Goal: Complete application form

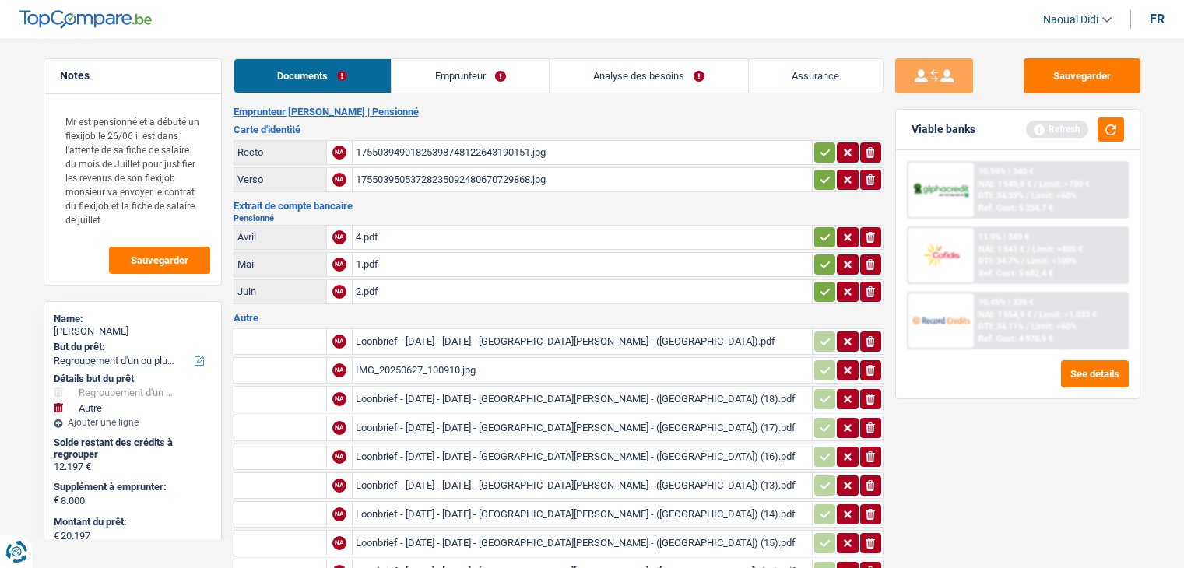
select select "refinancing"
select select "other"
select select "84"
select select "record credits"
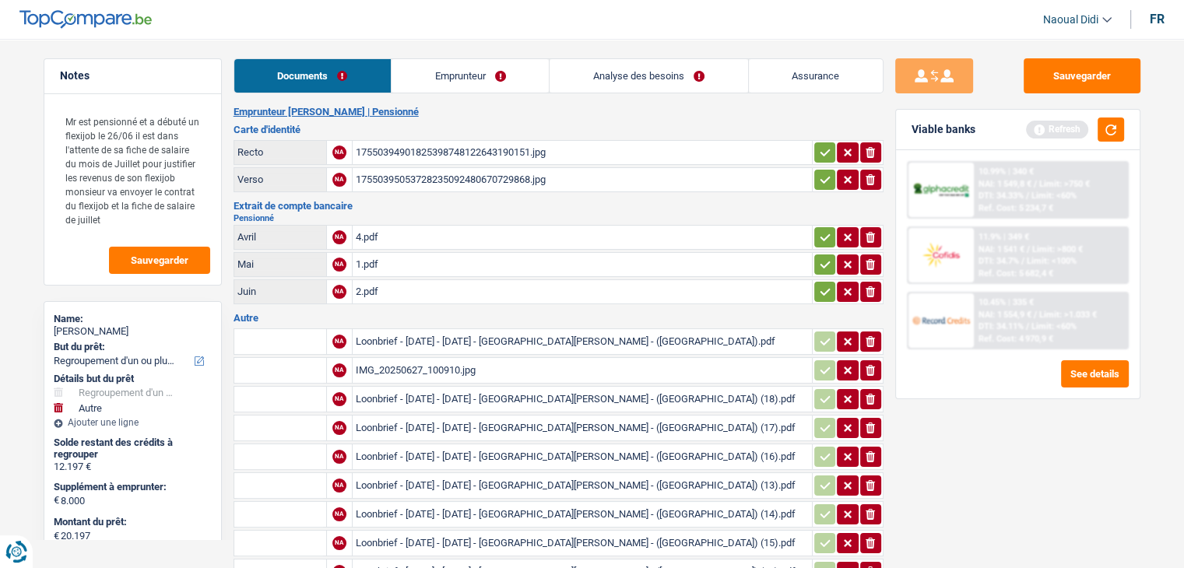
click at [439, 152] on div "17550394901825398748122643190151.jpg" at bounding box center [582, 152] width 453 height 23
click at [427, 165] on table "Recto NA 17550394901825398748122643190151.jpg ionicons-v5-e Verso NA 1755039505…" at bounding box center [559, 166] width 650 height 57
click at [427, 171] on div "17550395053728235092480670729868.jpg" at bounding box center [582, 179] width 453 height 23
click at [367, 232] on div "4.pdf" at bounding box center [582, 237] width 453 height 23
click at [362, 259] on div "1.pdf" at bounding box center [582, 264] width 453 height 23
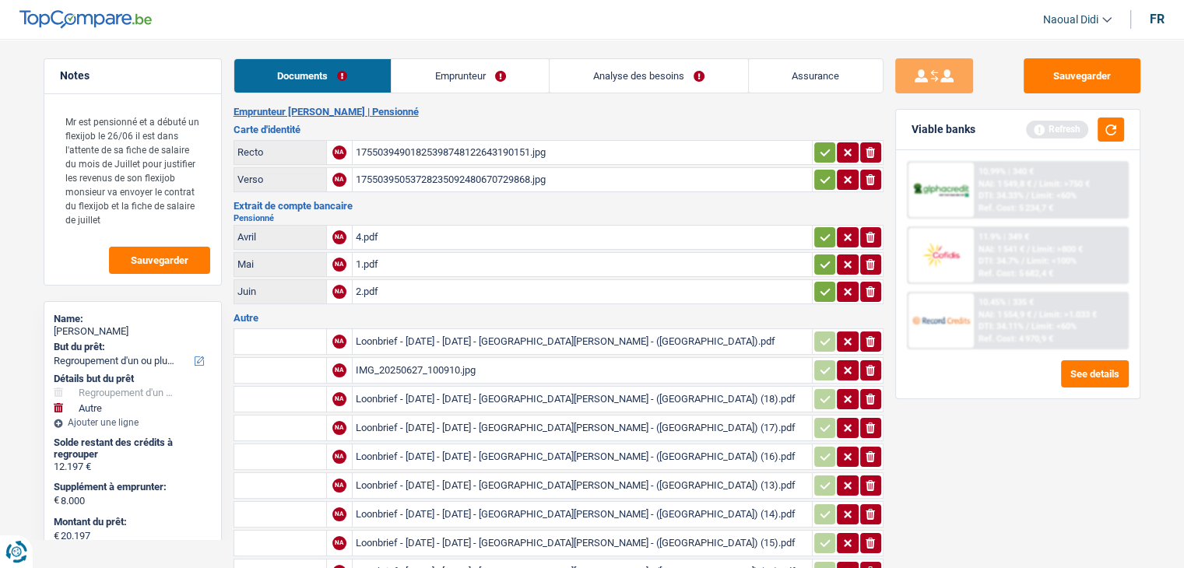
click at [372, 286] on div "2.pdf" at bounding box center [582, 291] width 453 height 23
click at [395, 334] on div "Loonbrief - [DATE] - [DATE] - [GEOGRAPHIC_DATA][PERSON_NAME] - ([GEOGRAPHIC_DAT…" at bounding box center [582, 341] width 453 height 23
click at [374, 368] on div "IMG_20250627_100910.jpg" at bounding box center [582, 370] width 453 height 23
click at [395, 389] on div "Loonbrief - [DATE] - [DATE] - [GEOGRAPHIC_DATA][PERSON_NAME] - ([GEOGRAPHIC_DAT…" at bounding box center [582, 399] width 453 height 23
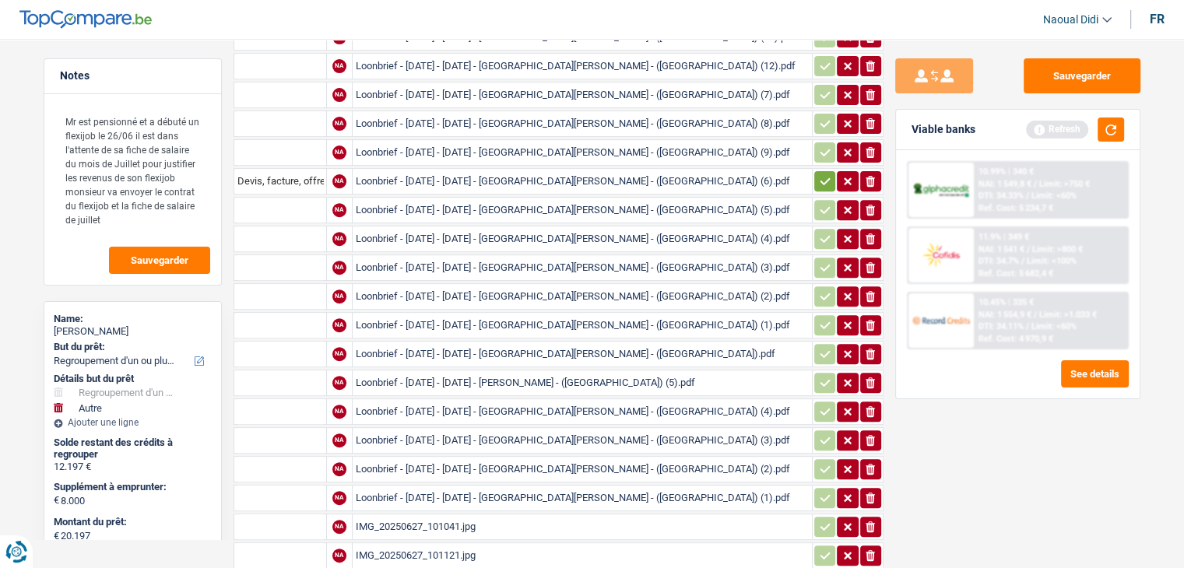
scroll to position [623, 0]
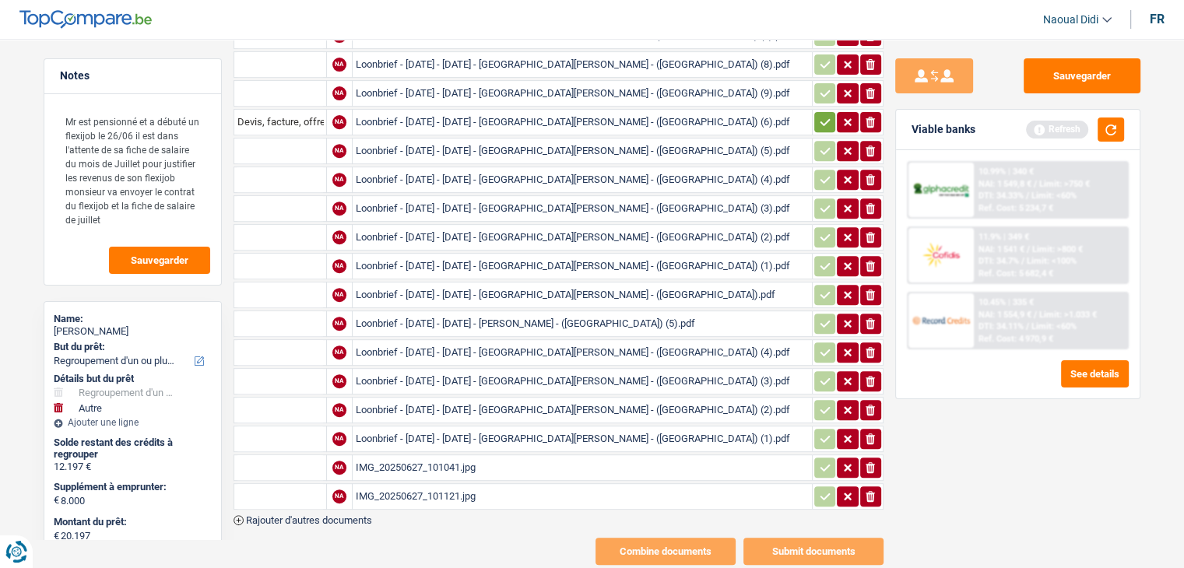
click at [417, 456] on div "IMG_20250627_101041.jpg" at bounding box center [582, 467] width 453 height 23
click at [450, 485] on div "IMG_20250627_101121.jpg" at bounding box center [582, 496] width 453 height 23
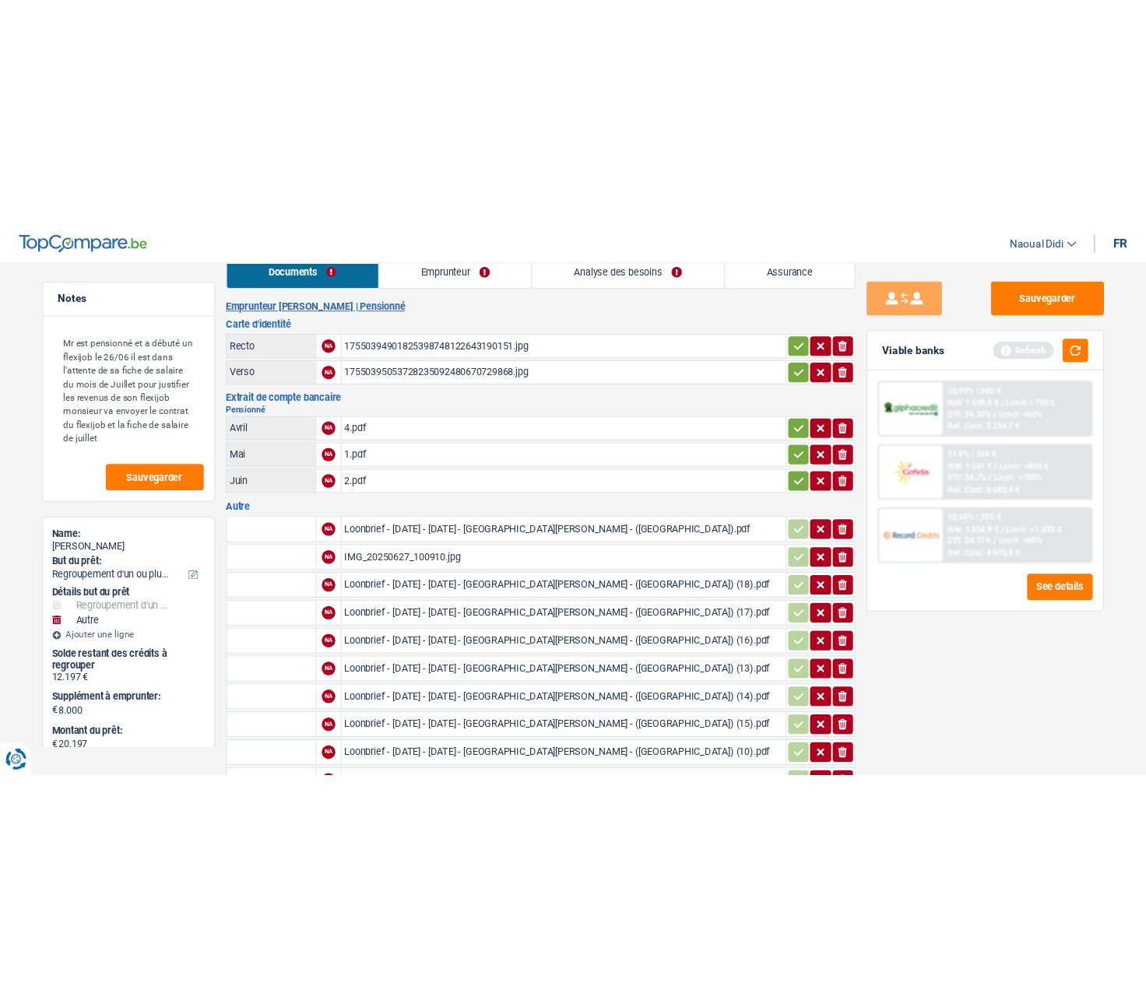
scroll to position [0, 0]
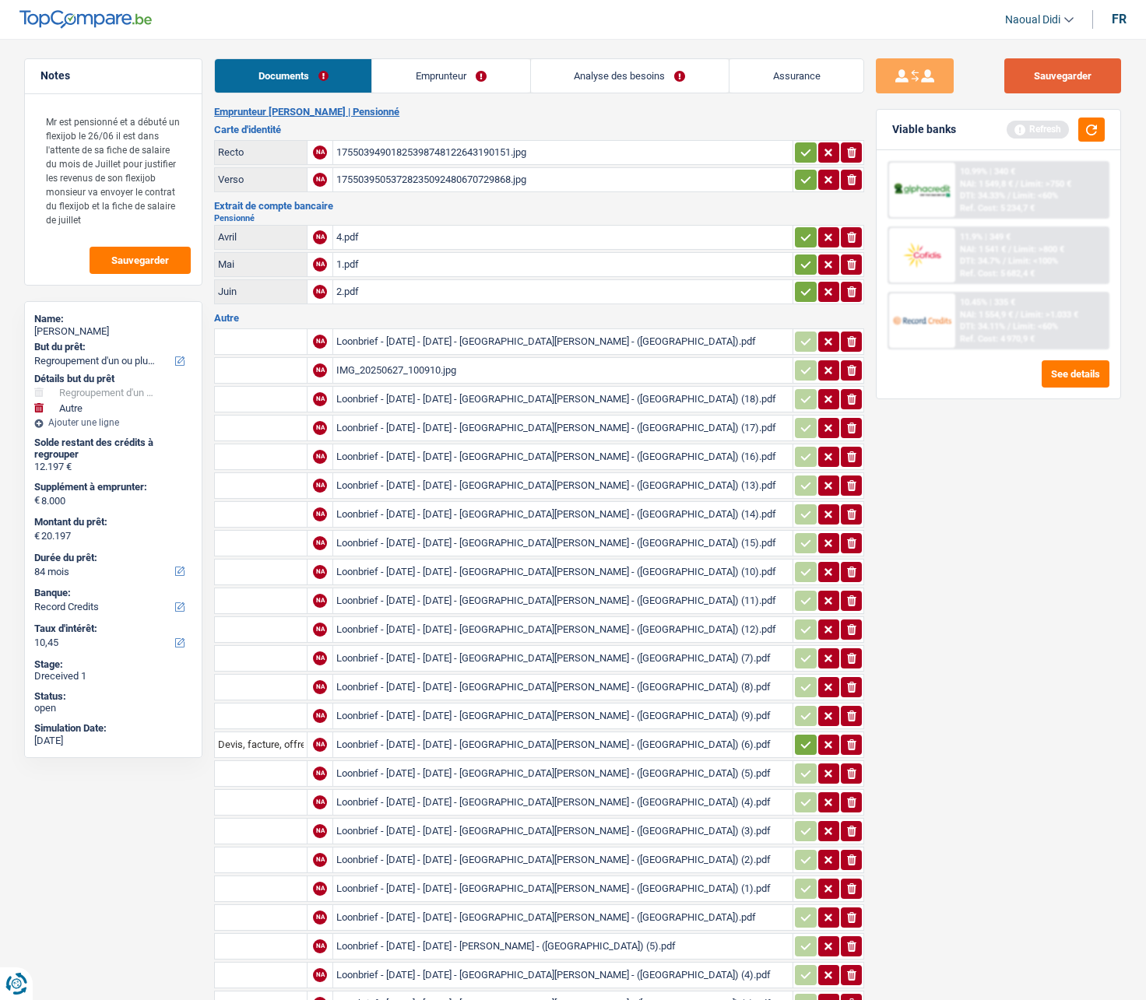
click at [1049, 72] on button "Sauvegarder" at bounding box center [1062, 75] width 117 height 35
click at [454, 68] on link "Emprunteur" at bounding box center [450, 75] width 157 height 33
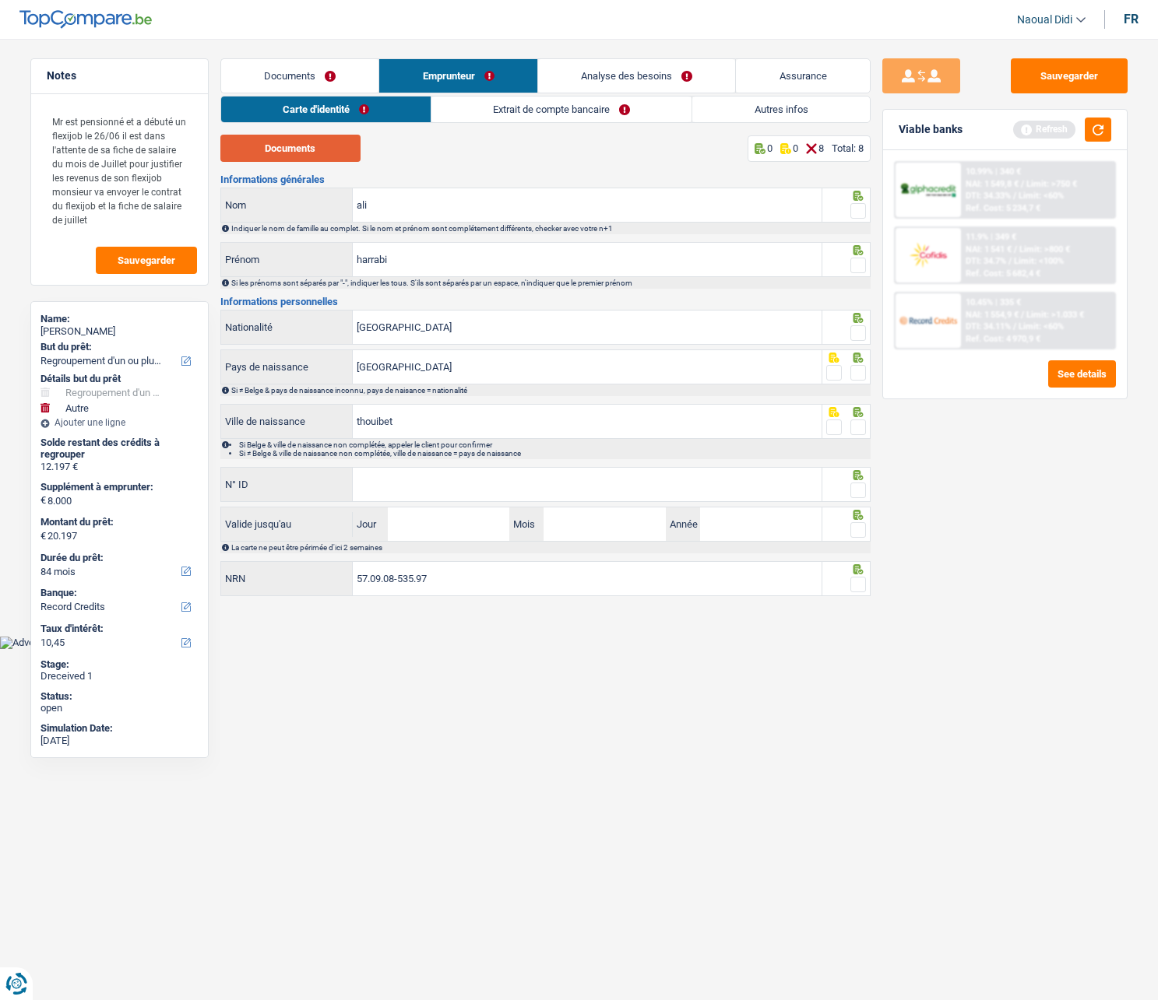
click at [321, 152] on button "Documents" at bounding box center [290, 148] width 140 height 27
click at [860, 208] on span at bounding box center [858, 211] width 16 height 16
click at [0, 0] on input "radio" at bounding box center [0, 0] width 0 height 0
click at [855, 271] on span at bounding box center [858, 266] width 16 height 16
click at [0, 0] on input "radio" at bounding box center [0, 0] width 0 height 0
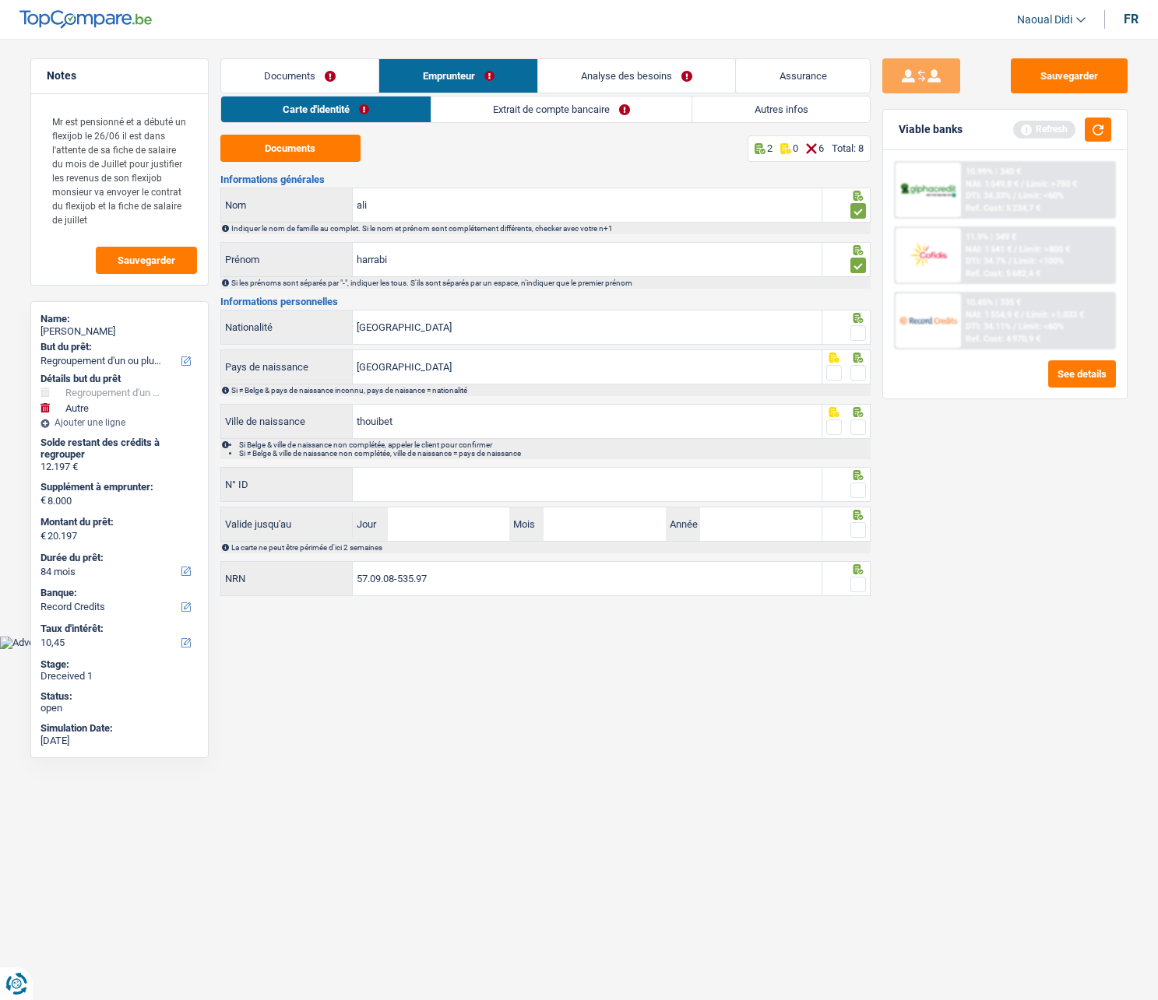
click at [858, 335] on span at bounding box center [858, 333] width 16 height 16
click at [0, 0] on input "radio" at bounding box center [0, 0] width 0 height 0
click at [856, 371] on span at bounding box center [858, 373] width 16 height 16
click at [0, 0] on input "radio" at bounding box center [0, 0] width 0 height 0
click at [438, 416] on input "thouibet" at bounding box center [587, 421] width 469 height 33
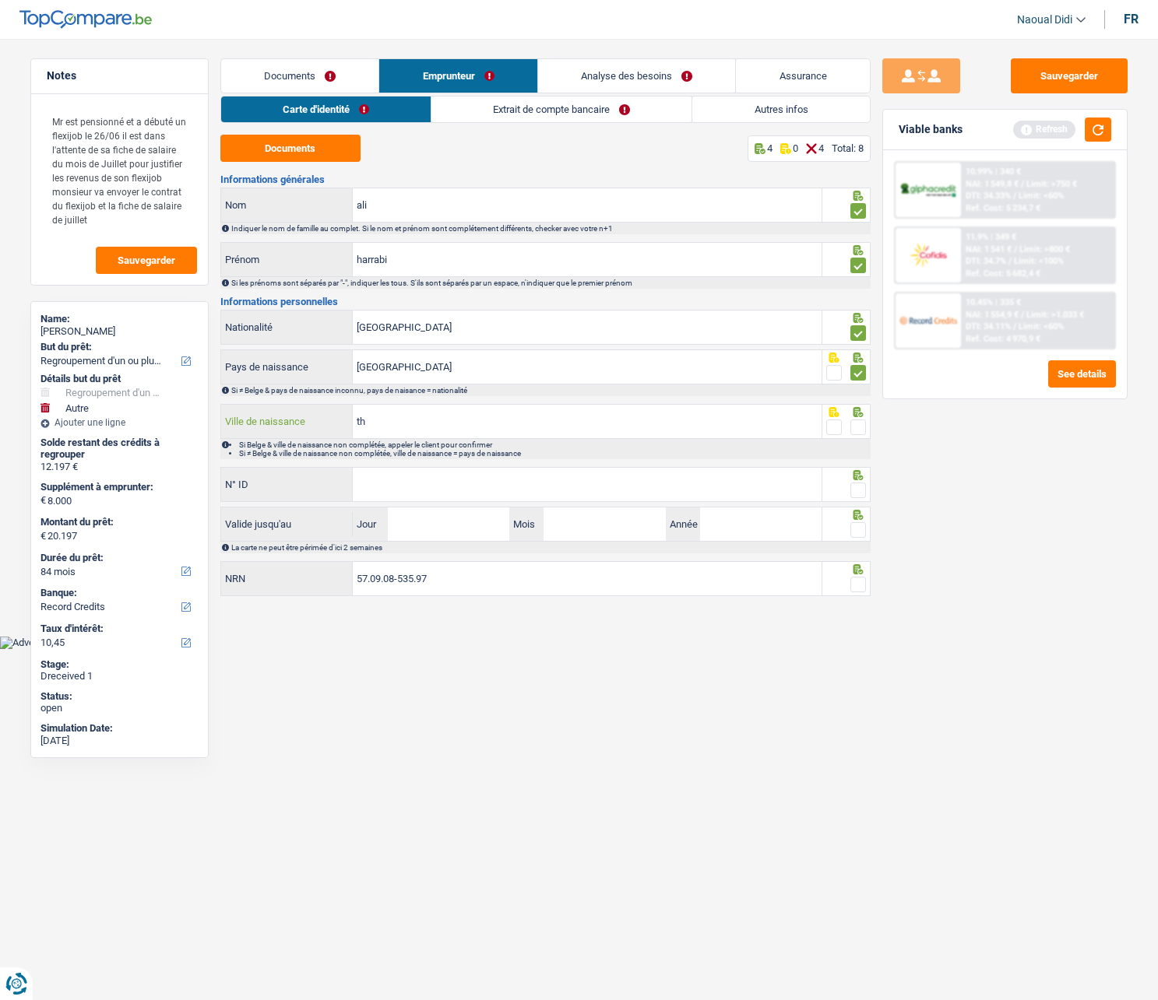
type input "t"
type input "Dhouibet"
click at [866, 431] on div at bounding box center [846, 421] width 48 height 35
click at [860, 427] on span at bounding box center [858, 428] width 16 height 16
click at [0, 0] on input "radio" at bounding box center [0, 0] width 0 height 0
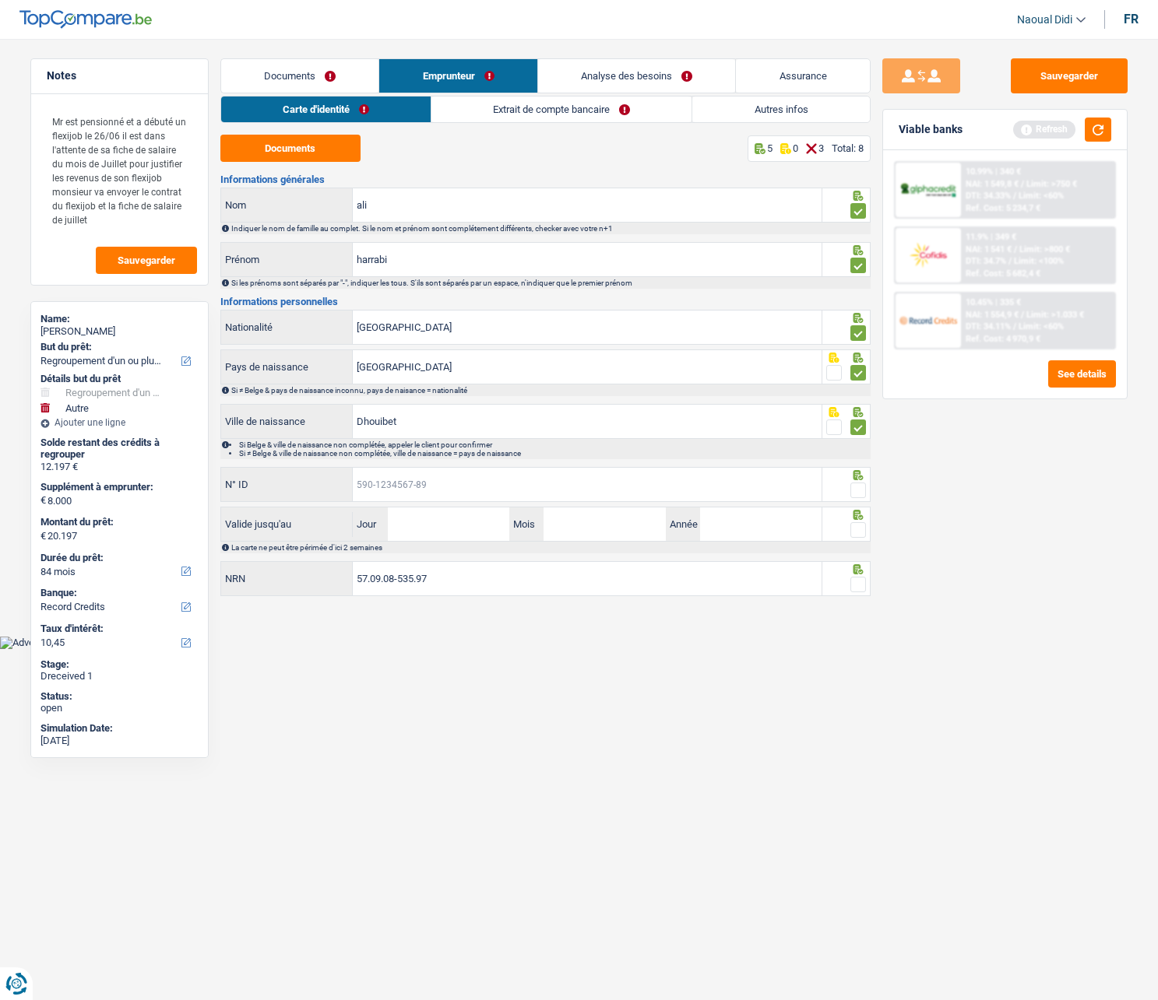
click at [436, 485] on input "N° ID" at bounding box center [587, 484] width 469 height 33
type input "[PHONE_NUMBER]"
click at [860, 494] on span at bounding box center [858, 491] width 16 height 16
click at [0, 0] on input "radio" at bounding box center [0, 0] width 0 height 0
click at [464, 522] on input "Jour" at bounding box center [448, 524] width 121 height 33
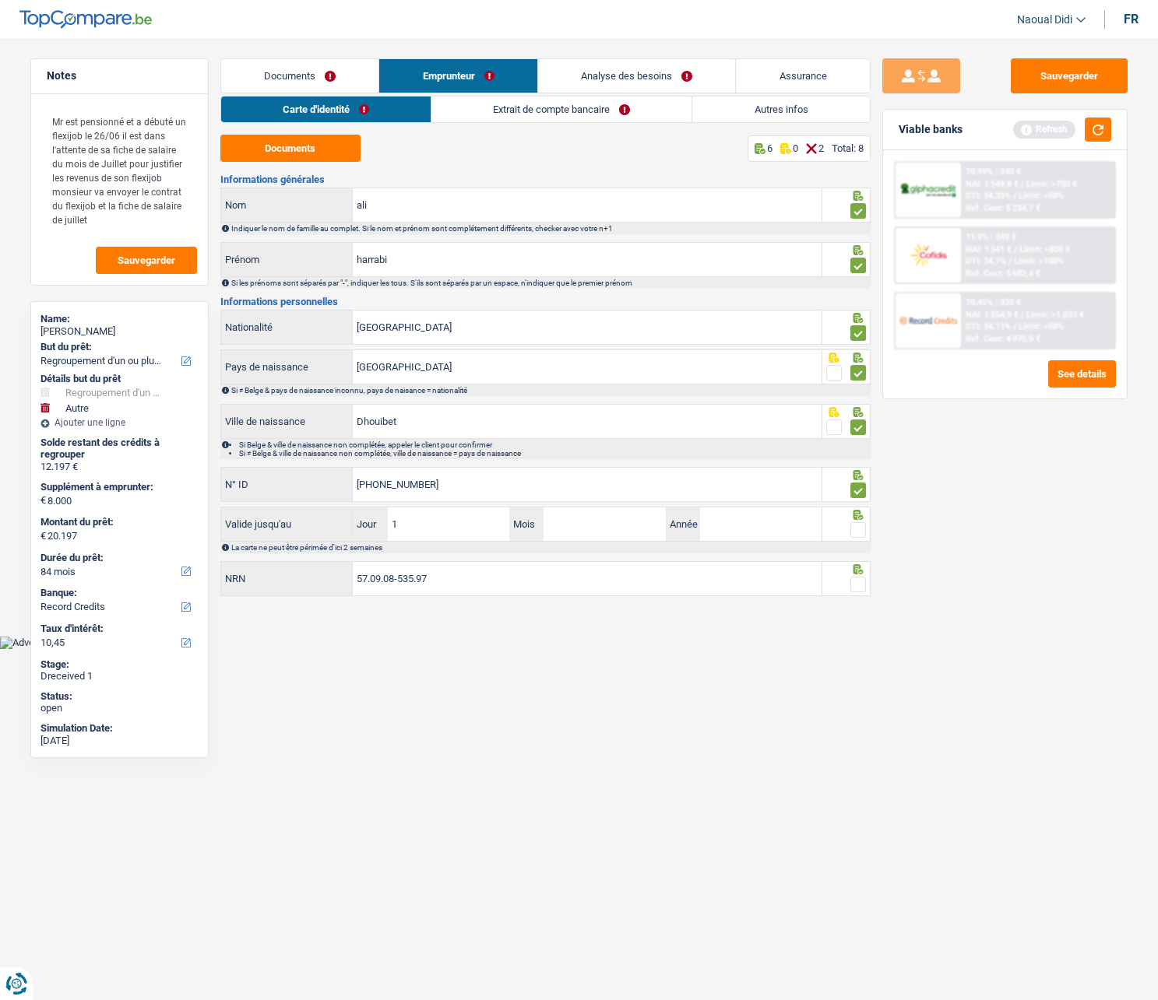
type input "14"
type input "08"
type input "2028"
click at [866, 534] on div at bounding box center [846, 524] width 48 height 35
click at [862, 540] on div at bounding box center [858, 530] width 16 height 19
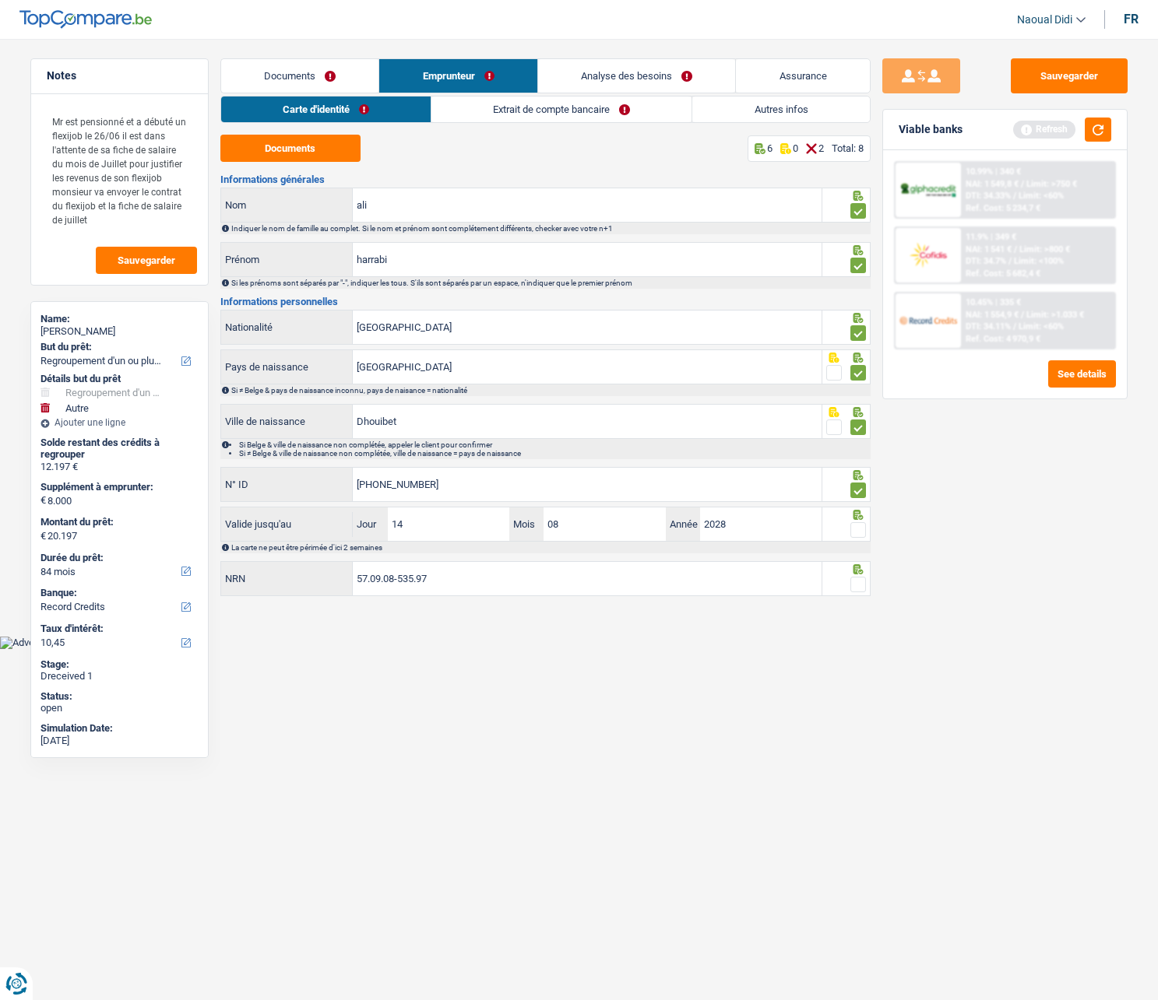
click at [855, 534] on span at bounding box center [858, 530] width 16 height 16
click at [0, 0] on input "radio" at bounding box center [0, 0] width 0 height 0
click at [858, 568] on span at bounding box center [858, 585] width 16 height 16
click at [0, 0] on input "radio" at bounding box center [0, 0] width 0 height 0
click at [487, 568] on input "57.09.08-535.97" at bounding box center [587, 578] width 469 height 33
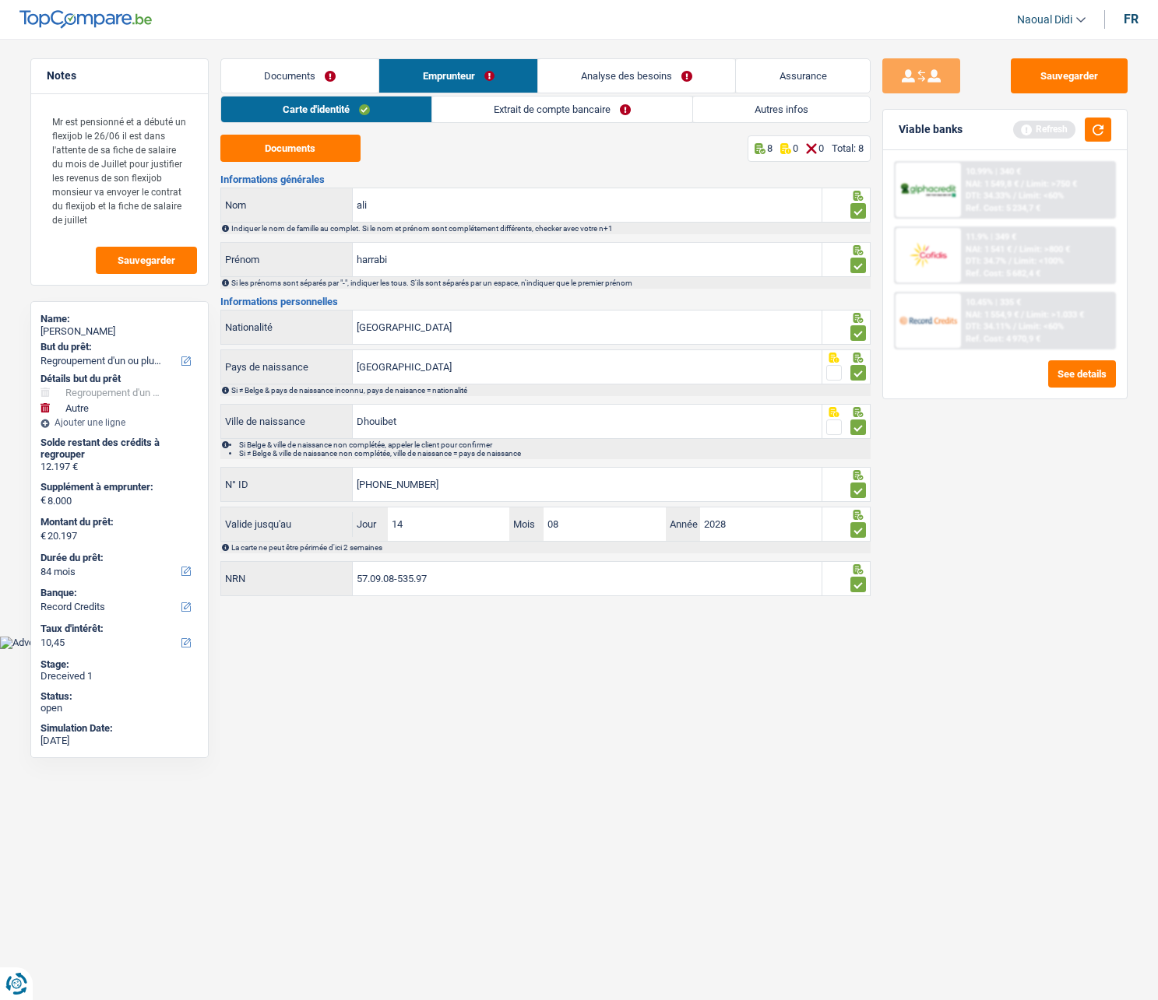
click at [1104, 94] on div "Sauvegarder Viable banks Refresh 10.99% | 340 € NAI: 1 549,8 € / Limit: >750 € …" at bounding box center [1004, 514] width 269 height 913
click at [1103, 79] on button "Sauvegarder" at bounding box center [1069, 75] width 117 height 35
click at [543, 105] on link "Extrait de compte bancaire" at bounding box center [562, 110] width 260 height 26
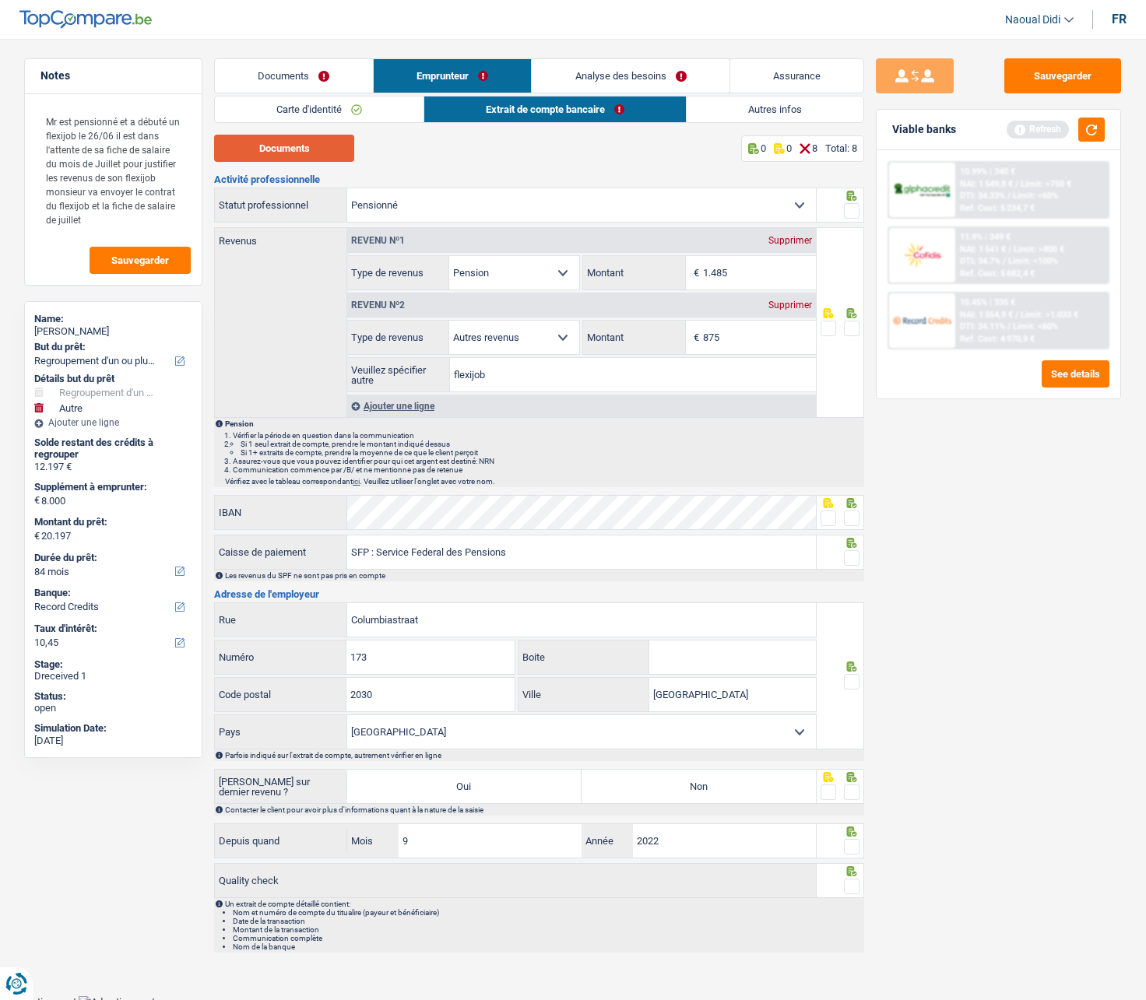
click at [304, 153] on button "Documents" at bounding box center [284, 148] width 140 height 27
click at [848, 213] on span at bounding box center [852, 211] width 16 height 16
click at [0, 0] on input "radio" at bounding box center [0, 0] width 0 height 0
click at [768, 272] on input "1.485" at bounding box center [759, 272] width 113 height 33
click at [741, 271] on input "1.485" at bounding box center [759, 272] width 113 height 33
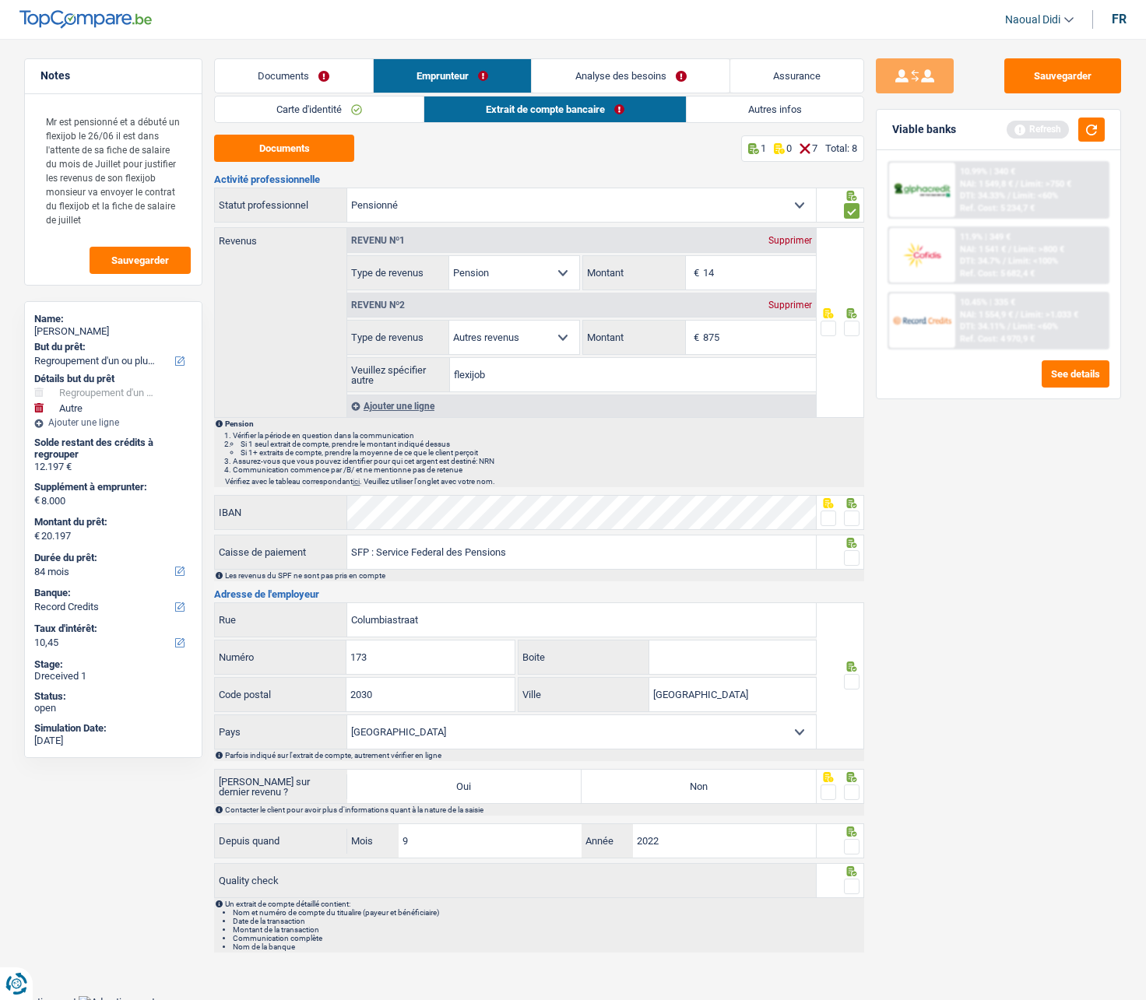
type input "1"
type input "1.813"
click at [853, 332] on span at bounding box center [852, 329] width 16 height 16
click at [0, 0] on input "radio" at bounding box center [0, 0] width 0 height 0
click at [754, 109] on link "Autres infos" at bounding box center [775, 110] width 177 height 26
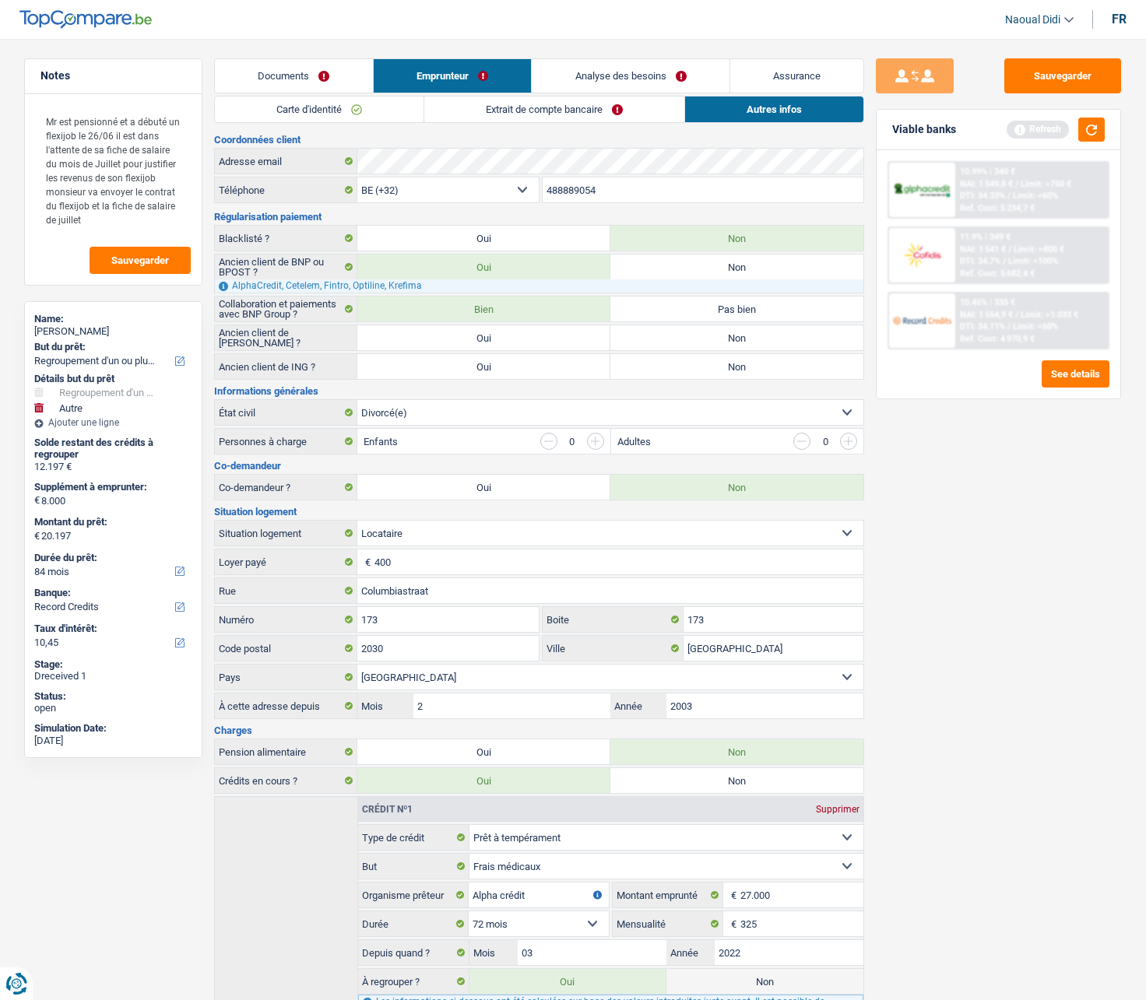
click at [489, 119] on link "Extrait de compte bancaire" at bounding box center [554, 110] width 260 height 26
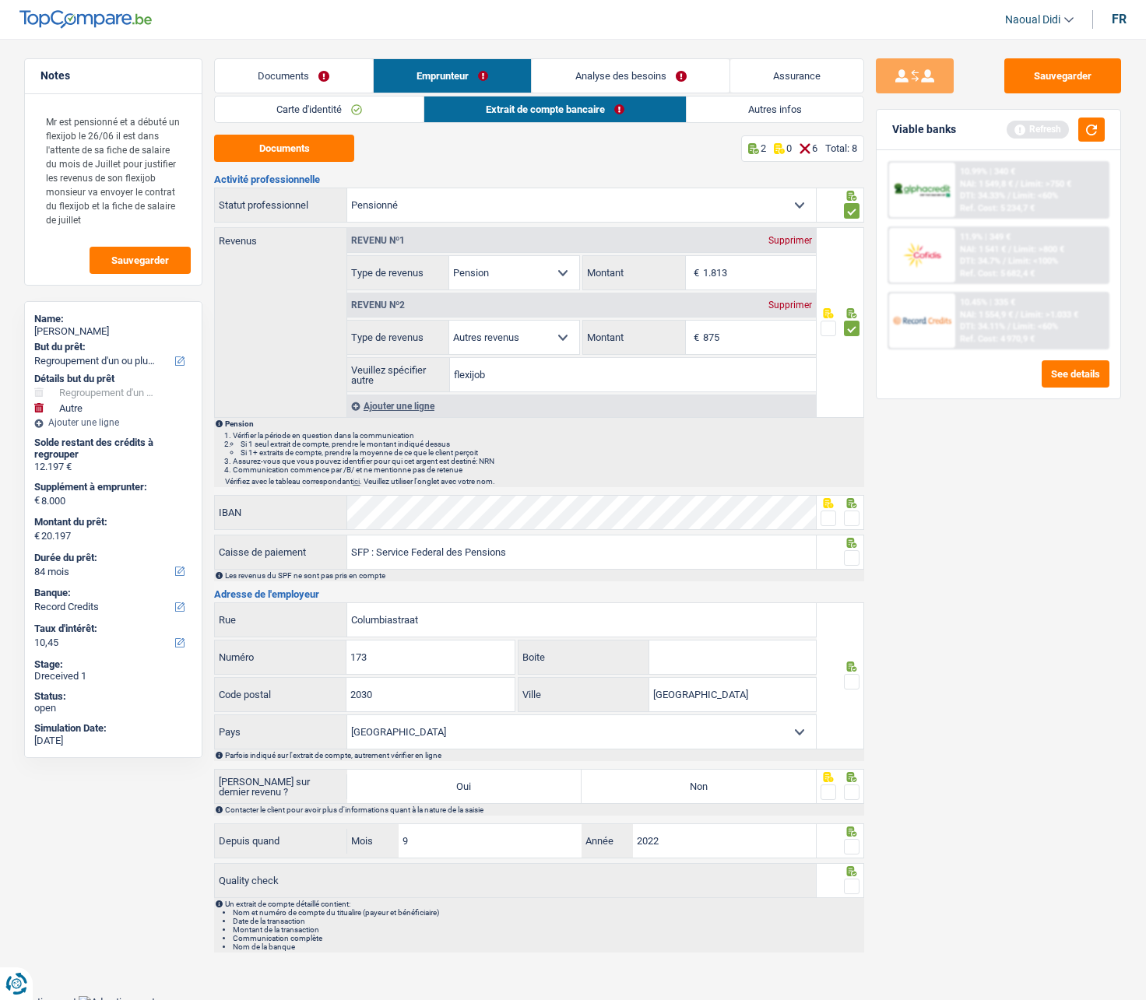
click at [311, 70] on link "Documents" at bounding box center [294, 75] width 158 height 33
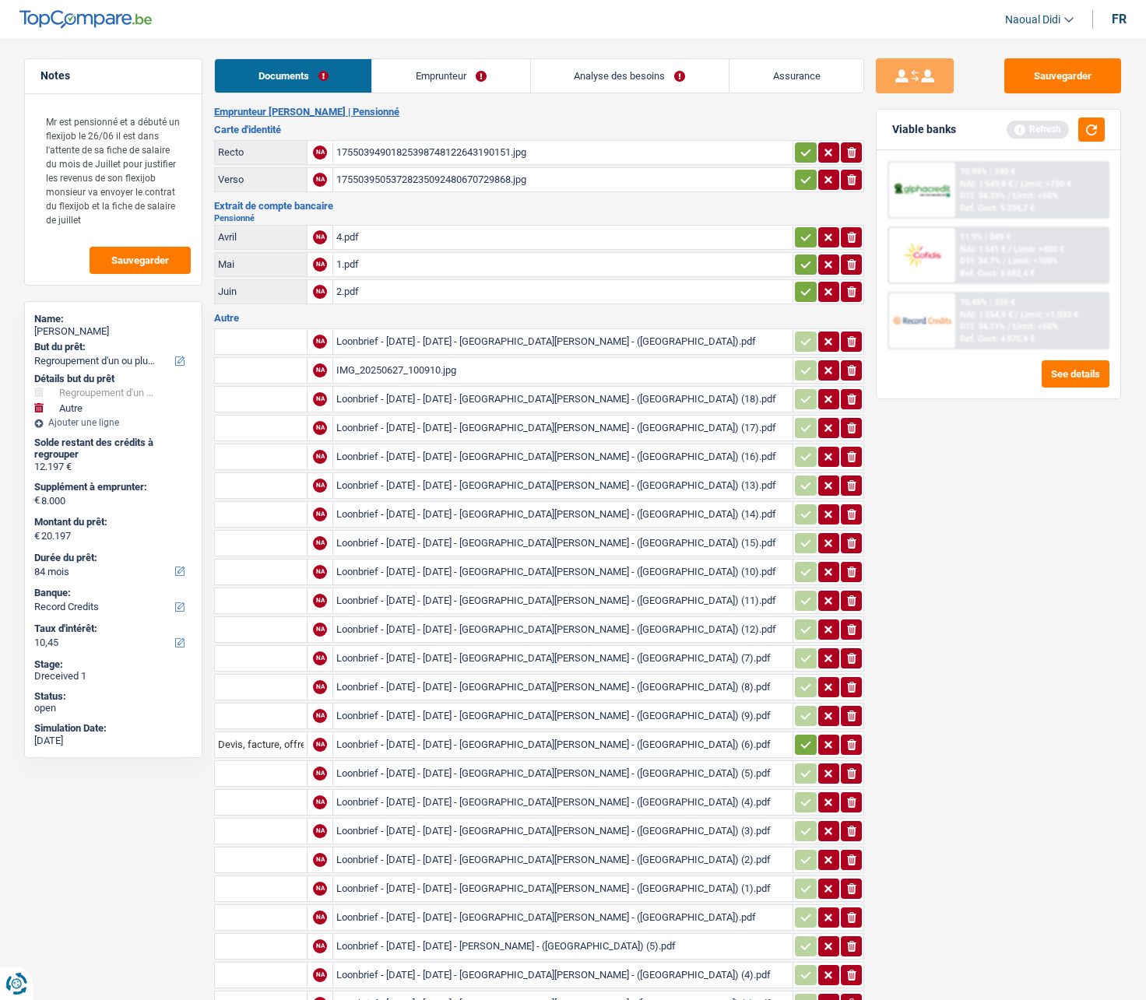
click at [481, 343] on div "Loonbrief - [DATE] - [DATE] - [GEOGRAPHIC_DATA][PERSON_NAME] - ([GEOGRAPHIC_DAT…" at bounding box center [562, 341] width 453 height 23
click at [397, 371] on div "IMG_20250627_100910.jpg" at bounding box center [562, 370] width 453 height 23
click at [401, 403] on div "Loonbrief - [DATE] - [DATE] - [GEOGRAPHIC_DATA][PERSON_NAME] - ([GEOGRAPHIC_DAT…" at bounding box center [562, 399] width 453 height 23
click at [512, 426] on div "Loonbrief - [DATE] - [DATE] - [GEOGRAPHIC_DATA][PERSON_NAME] - ([GEOGRAPHIC_DAT…" at bounding box center [562, 428] width 453 height 23
click at [492, 460] on div "Loonbrief - [DATE] - [DATE] - [GEOGRAPHIC_DATA][PERSON_NAME] - ([GEOGRAPHIC_DAT…" at bounding box center [562, 456] width 453 height 23
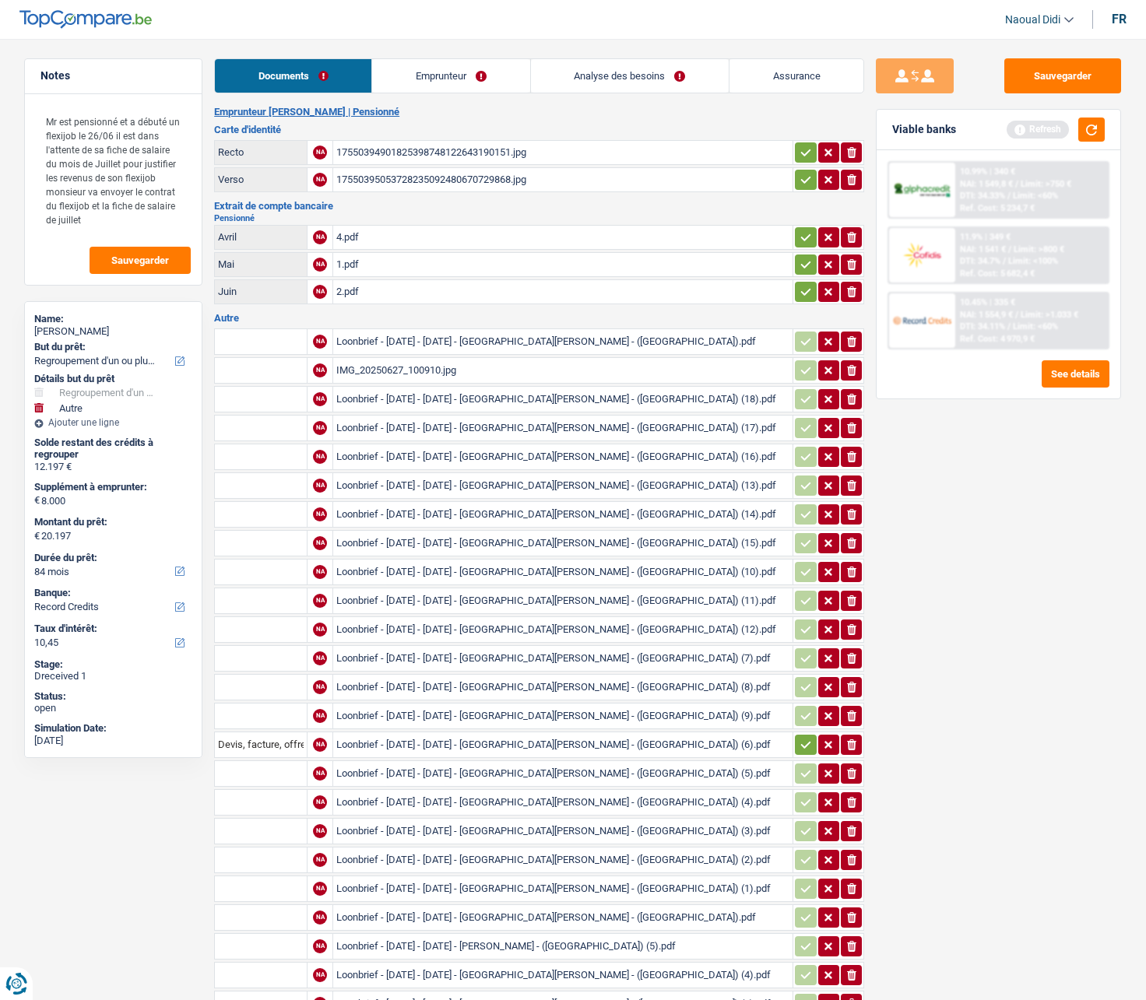
click at [483, 492] on div "Loonbrief - [DATE] - [DATE] - [GEOGRAPHIC_DATA][PERSON_NAME] - ([GEOGRAPHIC_DAT…" at bounding box center [562, 485] width 453 height 23
click at [396, 339] on div "Loonbrief - [DATE] - [DATE] - [GEOGRAPHIC_DATA][PERSON_NAME] - ([GEOGRAPHIC_DAT…" at bounding box center [562, 341] width 453 height 23
click at [396, 367] on div "IMG_20250627_100910.jpg" at bounding box center [562, 370] width 453 height 23
click at [445, 392] on div "Loonbrief - [DATE] - [DATE] - [GEOGRAPHIC_DATA][PERSON_NAME] - ([GEOGRAPHIC_DAT…" at bounding box center [562, 399] width 453 height 23
click at [420, 427] on div "Loonbrief - [DATE] - [DATE] - [GEOGRAPHIC_DATA][PERSON_NAME] - ([GEOGRAPHIC_DAT…" at bounding box center [562, 428] width 453 height 23
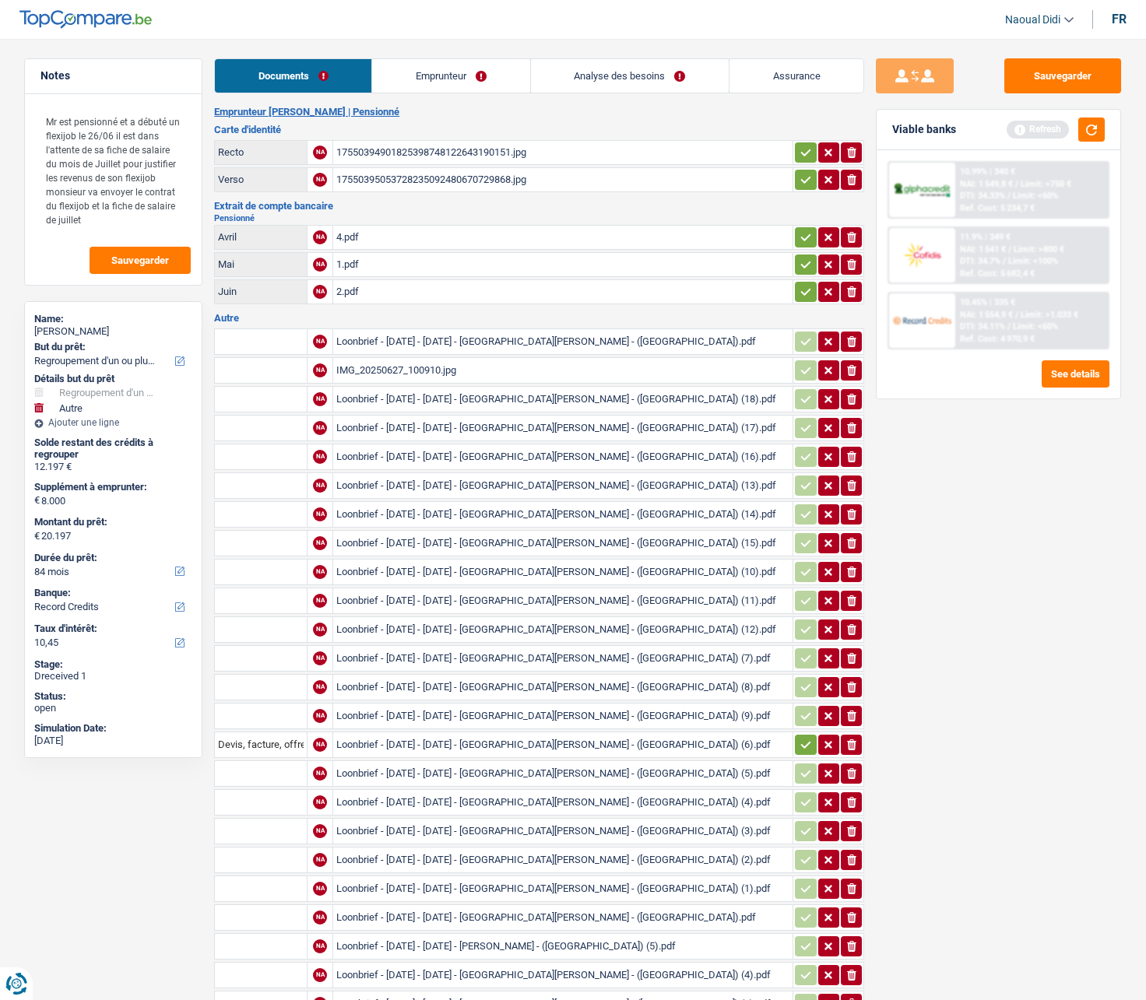
click at [450, 407] on div "Loonbrief - [DATE] - [DATE] - [GEOGRAPHIC_DATA][PERSON_NAME] - ([GEOGRAPHIC_DAT…" at bounding box center [562, 399] width 453 height 23
click at [493, 430] on div "Loonbrief - [DATE] - [DATE] - [GEOGRAPHIC_DATA][PERSON_NAME] - ([GEOGRAPHIC_DAT…" at bounding box center [562, 428] width 453 height 23
click at [365, 241] on div "4.pdf" at bounding box center [562, 237] width 453 height 23
click at [351, 264] on div "1.pdf" at bounding box center [562, 264] width 453 height 23
click at [344, 258] on div "1.pdf" at bounding box center [562, 264] width 453 height 23
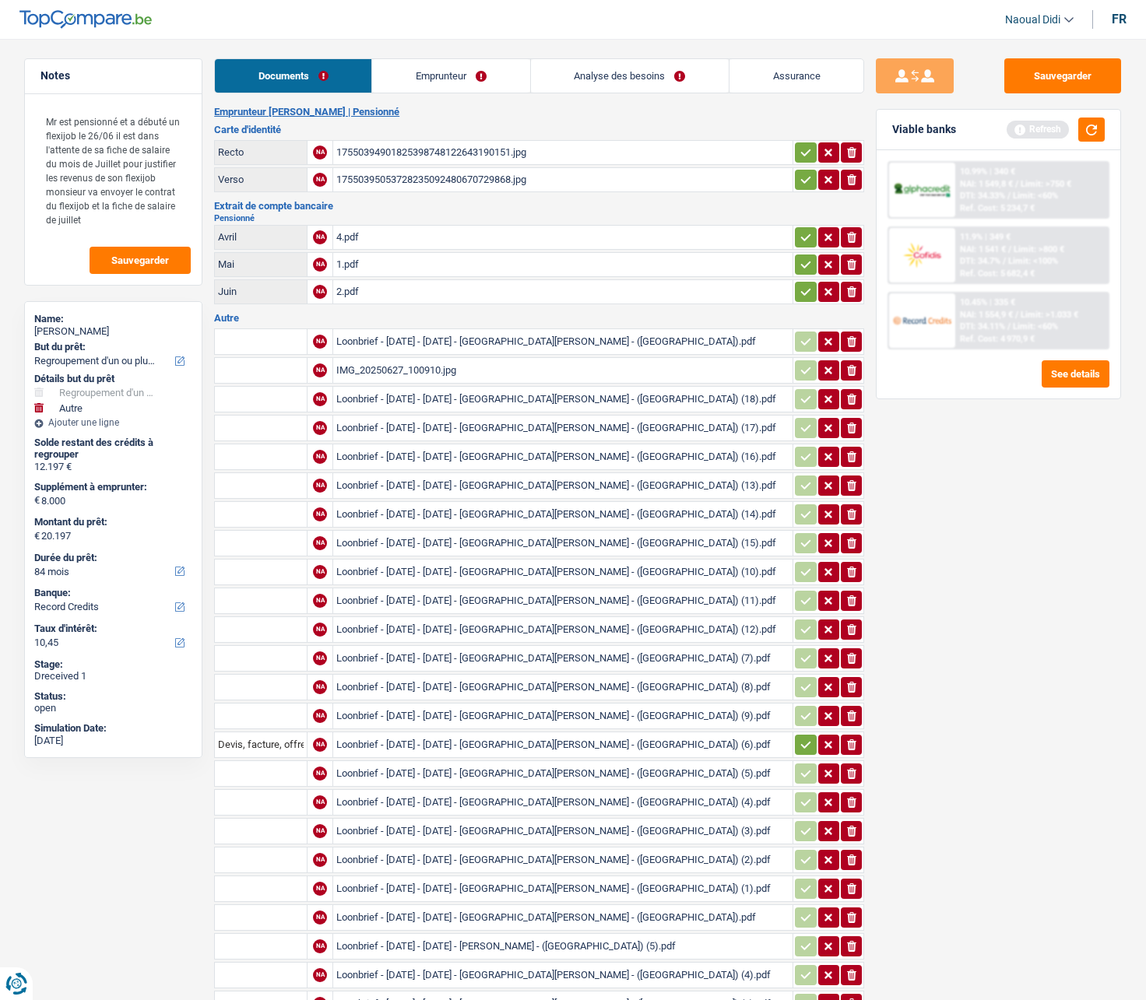
click at [351, 299] on div "2.pdf" at bounding box center [562, 291] width 453 height 23
click at [856, 236] on icon "ionicons-v5-e" at bounding box center [852, 238] width 12 height 16
click at [853, 267] on icon "button" at bounding box center [851, 264] width 9 height 11
click at [854, 298] on icon "ionicons-v5-e" at bounding box center [852, 292] width 12 height 16
click at [371, 239] on input "Téléchargez un document ici" at bounding box center [562, 237] width 453 height 23
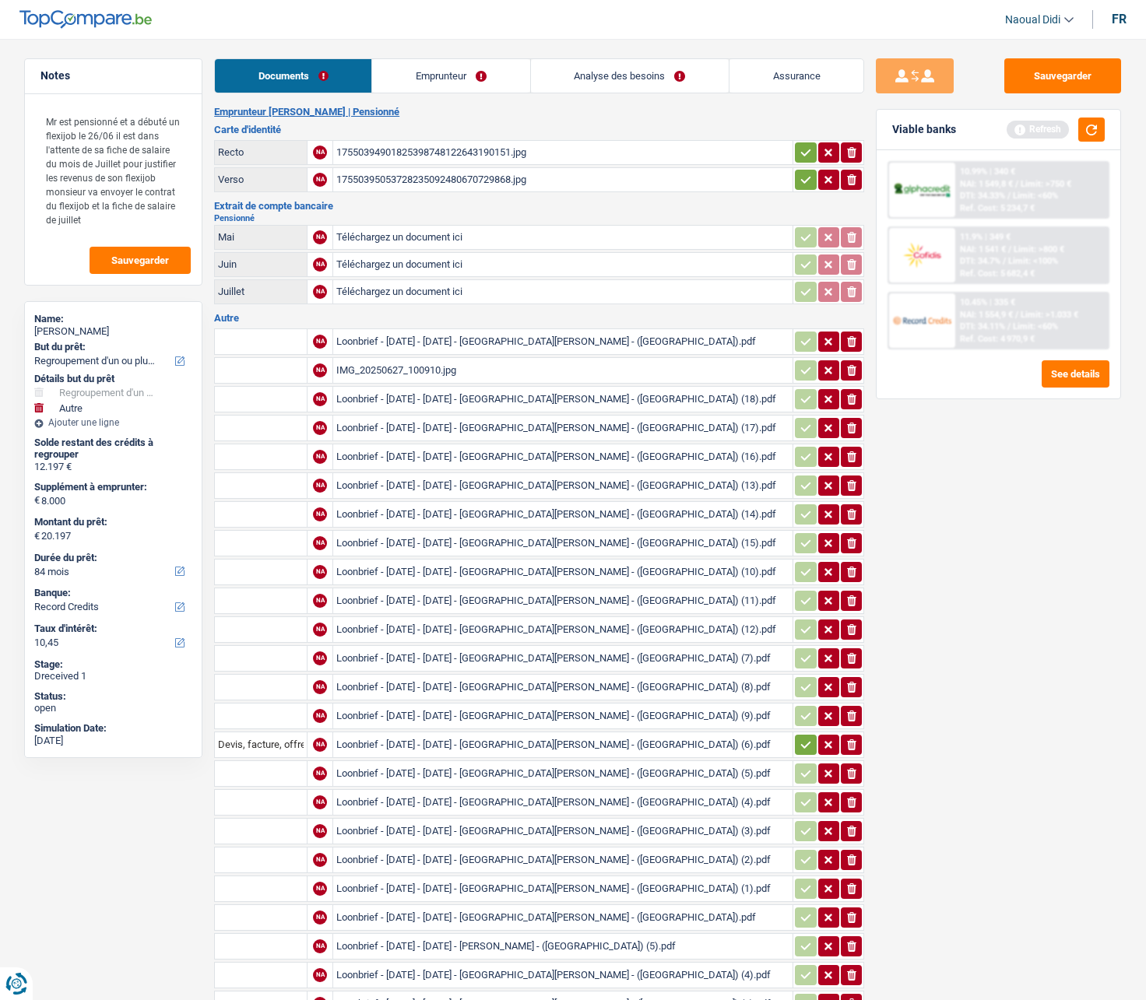
type input "C:\fakepath\FP05.pdf"
click at [429, 265] on input "Téléchargez un document ici" at bounding box center [562, 264] width 453 height 23
type input "C:\fakepath\FP06.pdf"
click at [394, 293] on input "Téléchargez un document ici" at bounding box center [562, 291] width 453 height 23
type input "C:\fakepath\FP07.pdf"
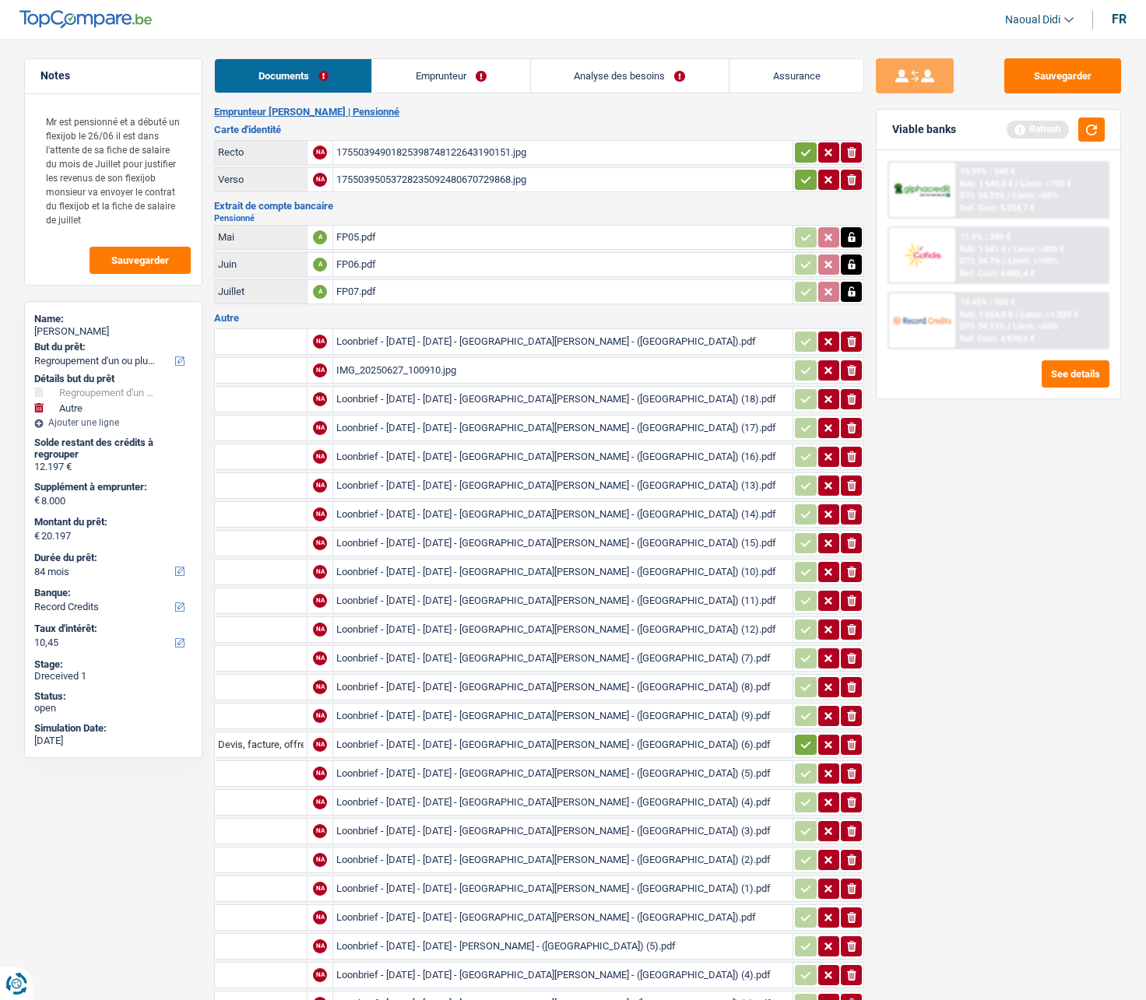
drag, startPoint x: 1096, startPoint y: 758, endPoint x: 563, endPoint y: 18, distance: 911.9
click at [563, 18] on header "Naoual Didi Se déconnecter fr" at bounding box center [573, 20] width 1146 height 40
click at [437, 76] on link "Emprunteur" at bounding box center [450, 75] width 157 height 33
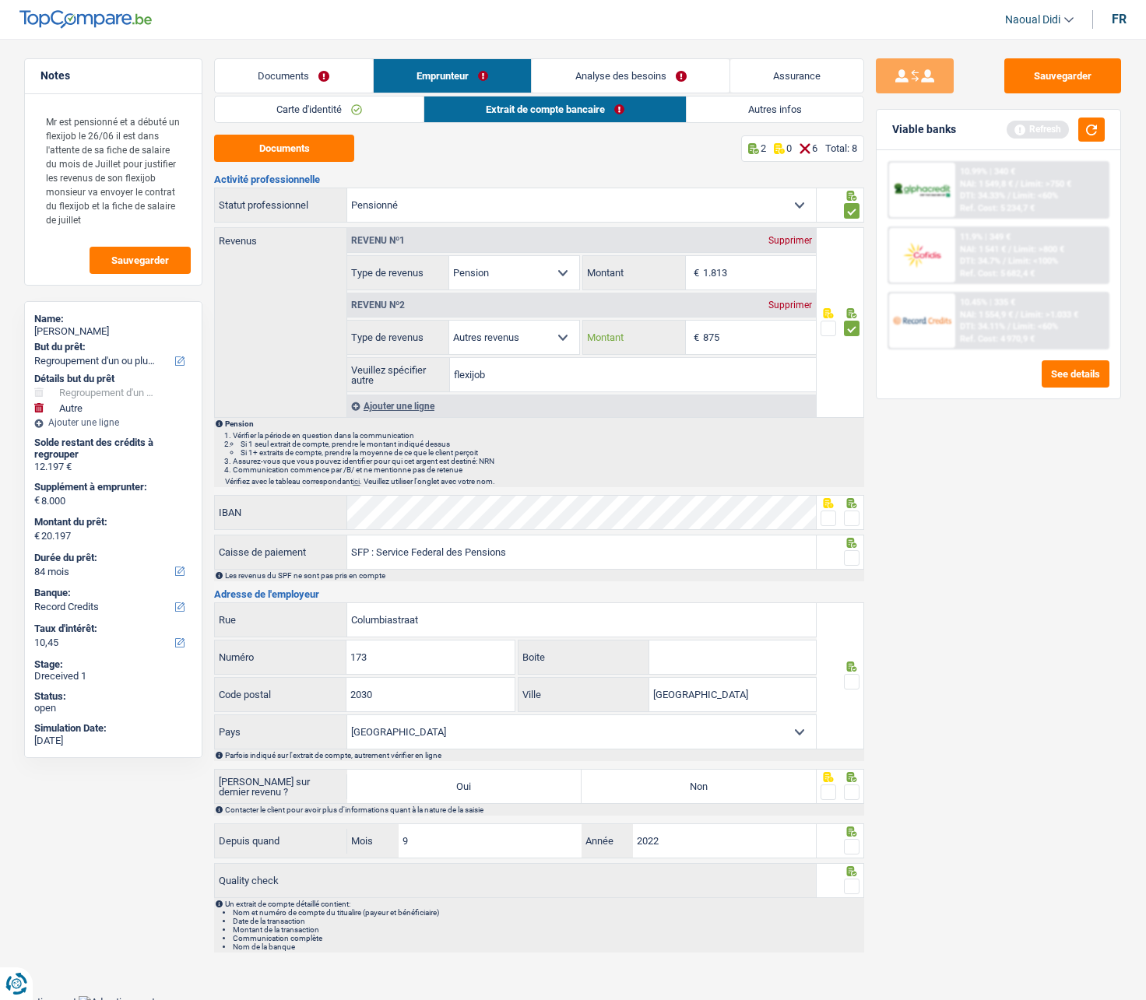
click at [758, 336] on input "875" at bounding box center [759, 337] width 113 height 33
click at [744, 274] on input "1.813" at bounding box center [759, 272] width 113 height 33
click at [746, 333] on input "875" at bounding box center [759, 337] width 113 height 33
click at [284, 111] on link "Carte d'identité" at bounding box center [319, 110] width 209 height 26
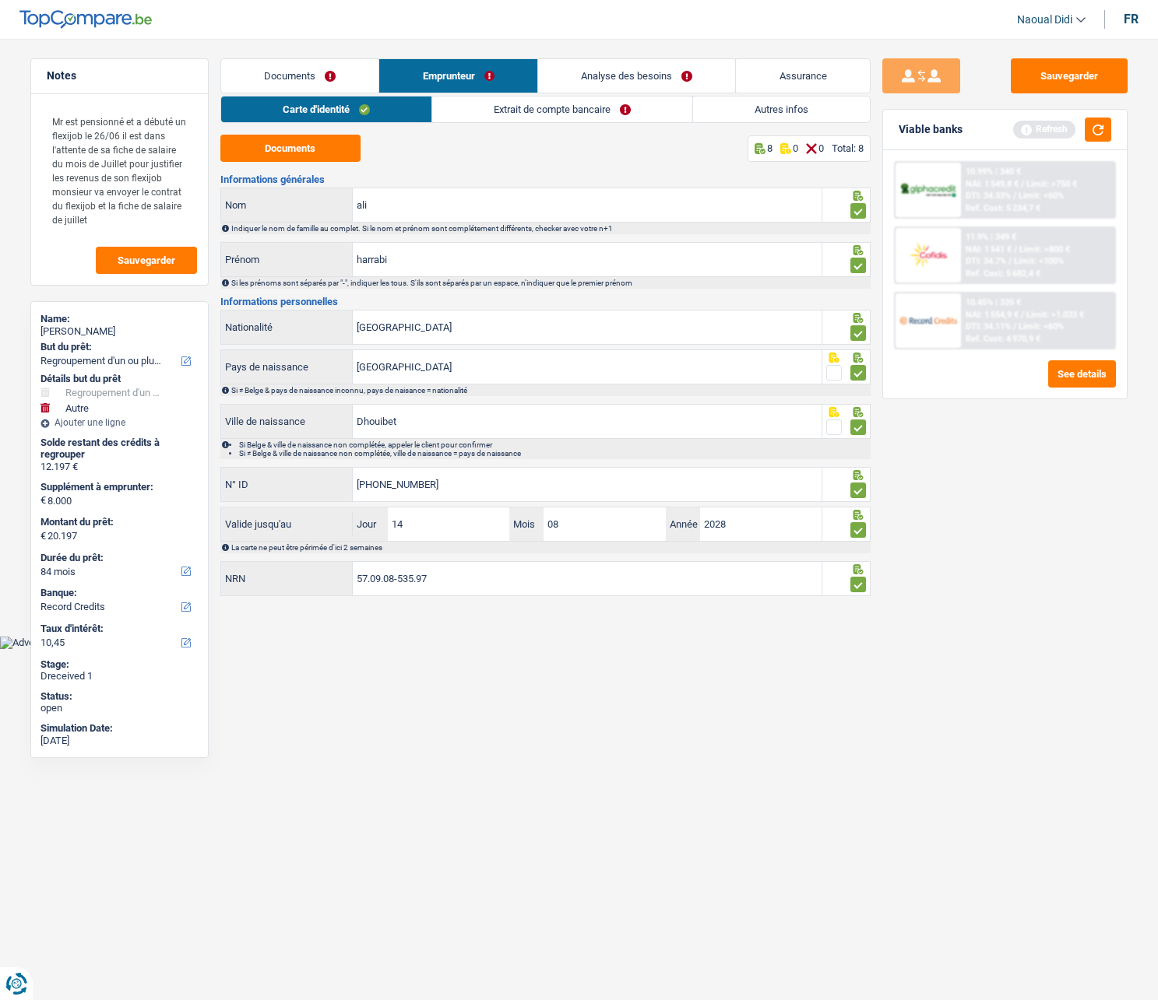
click at [286, 80] on link "Documents" at bounding box center [300, 75] width 158 height 33
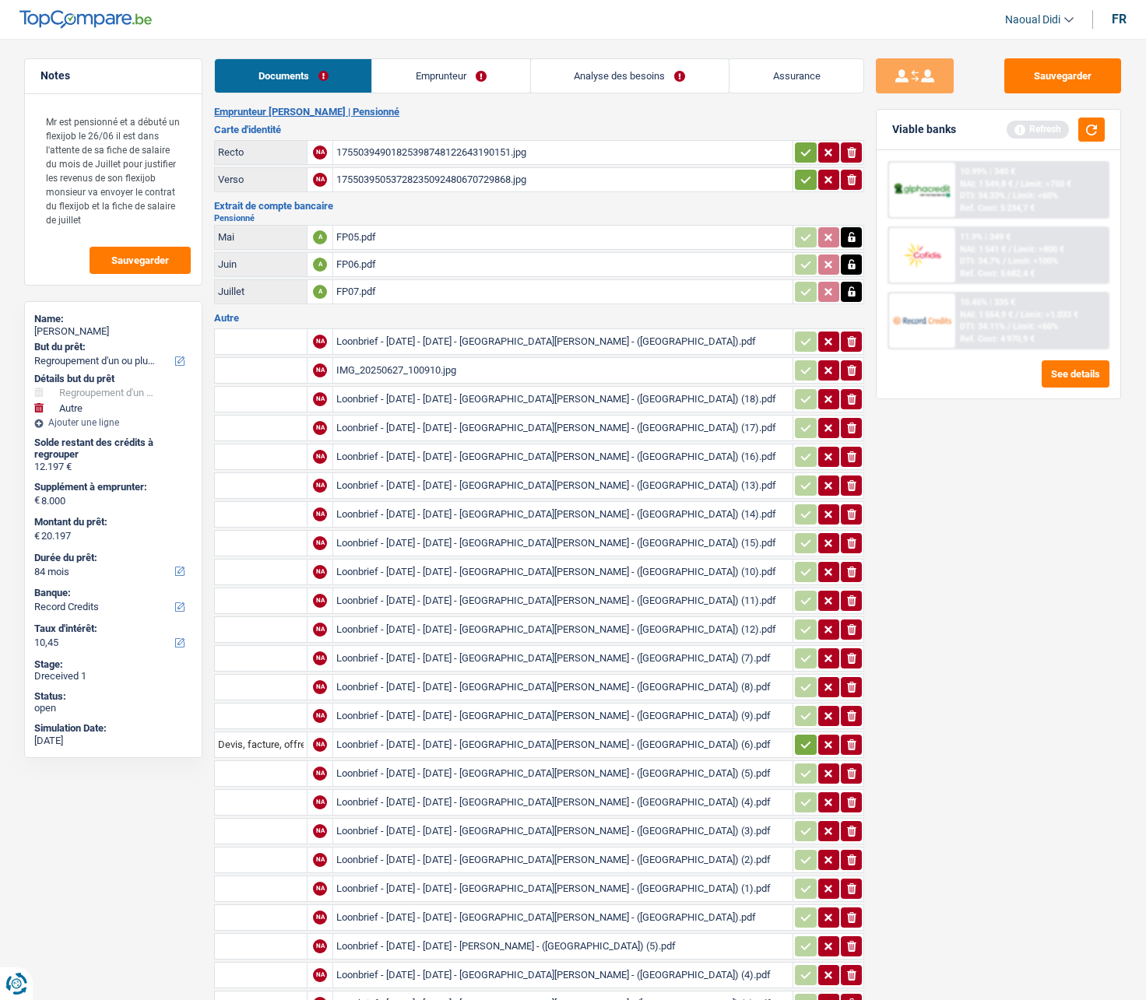
click at [417, 374] on div "IMG_20250627_100910.jpg" at bounding box center [562, 370] width 453 height 23
click at [469, 77] on link "Emprunteur" at bounding box center [450, 75] width 157 height 33
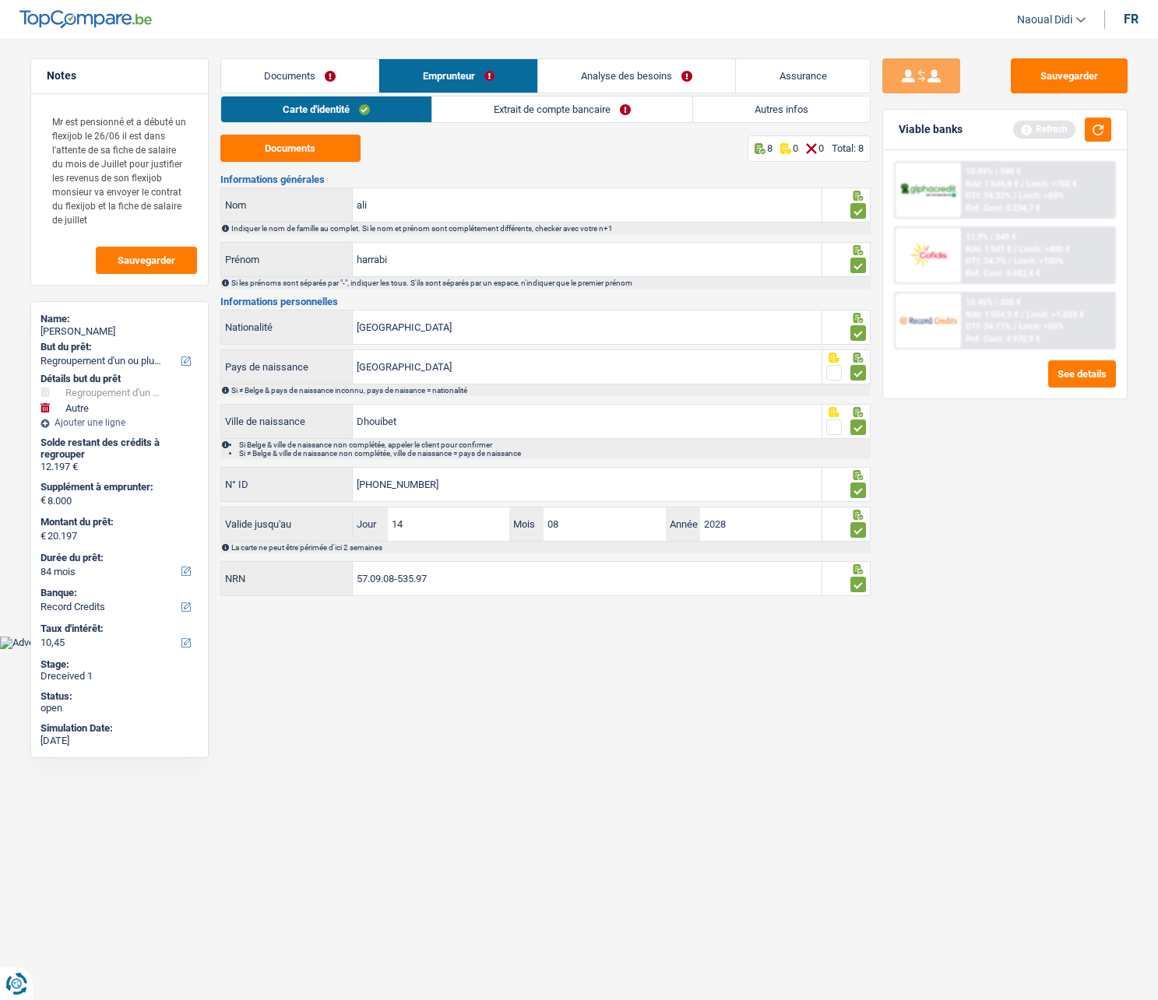
click at [312, 72] on link "Documents" at bounding box center [300, 75] width 158 height 33
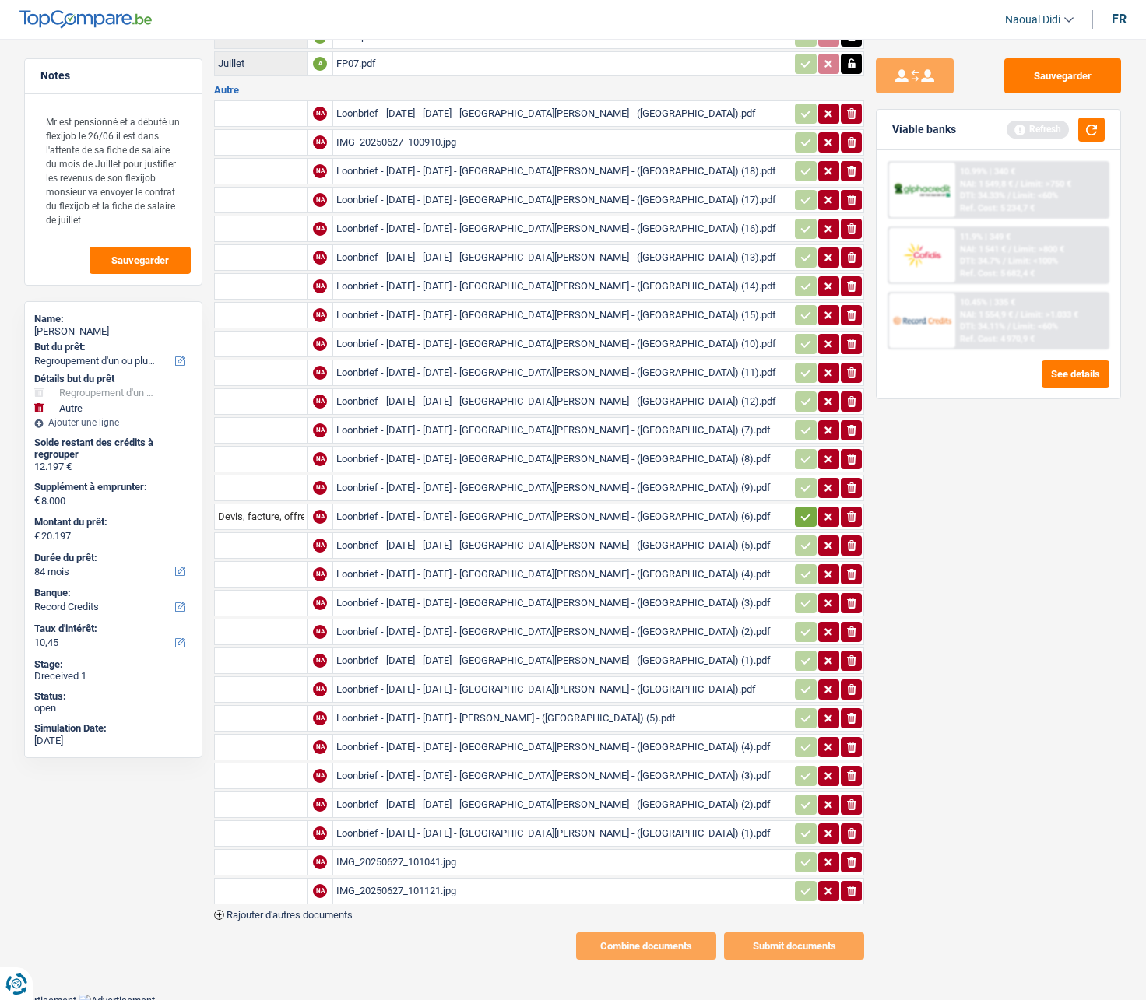
scroll to position [234, 0]
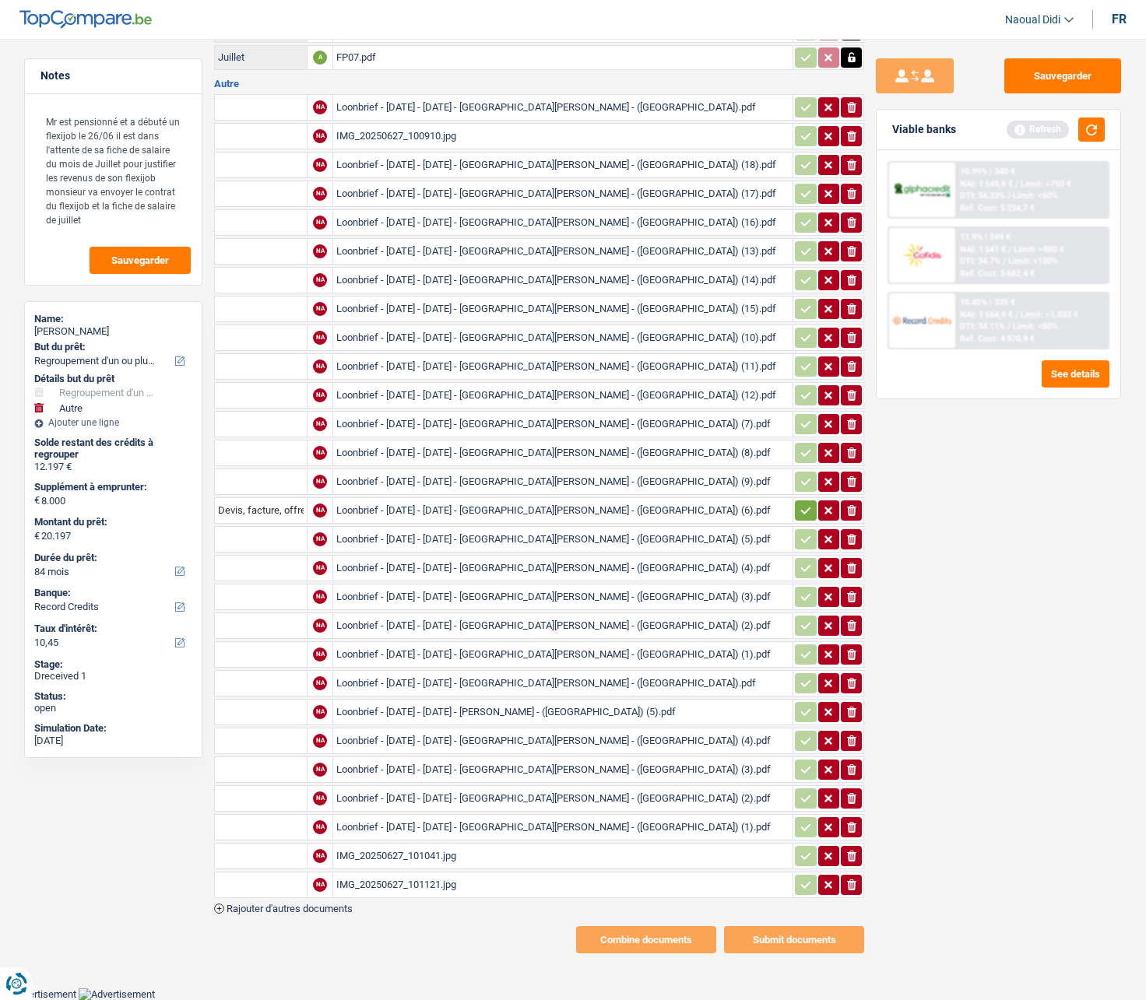
click at [416, 568] on div "IMG_20250627_101041.jpg" at bounding box center [562, 856] width 453 height 23
click at [438, 568] on div "IMG_20250627_101121.jpg" at bounding box center [562, 885] width 453 height 23
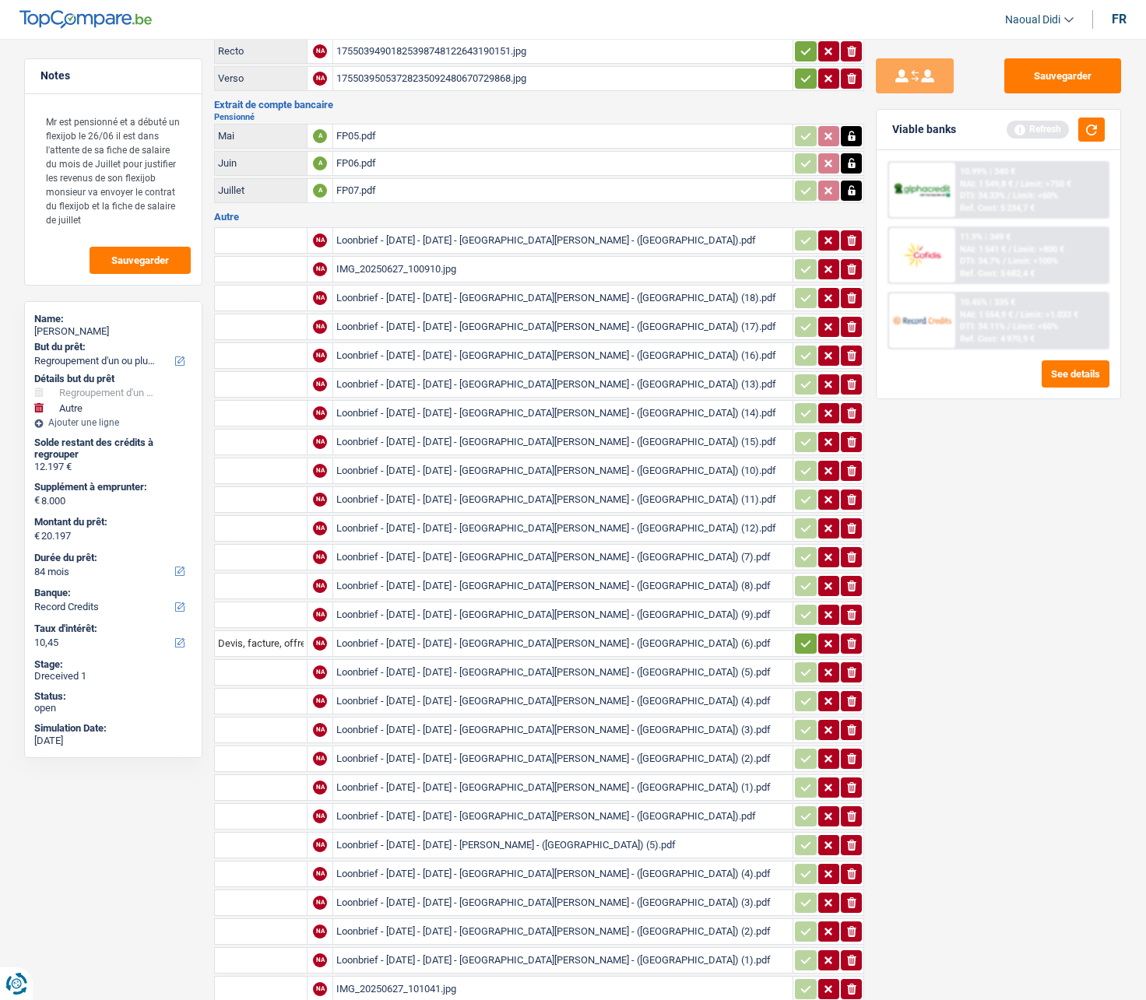
scroll to position [0, 0]
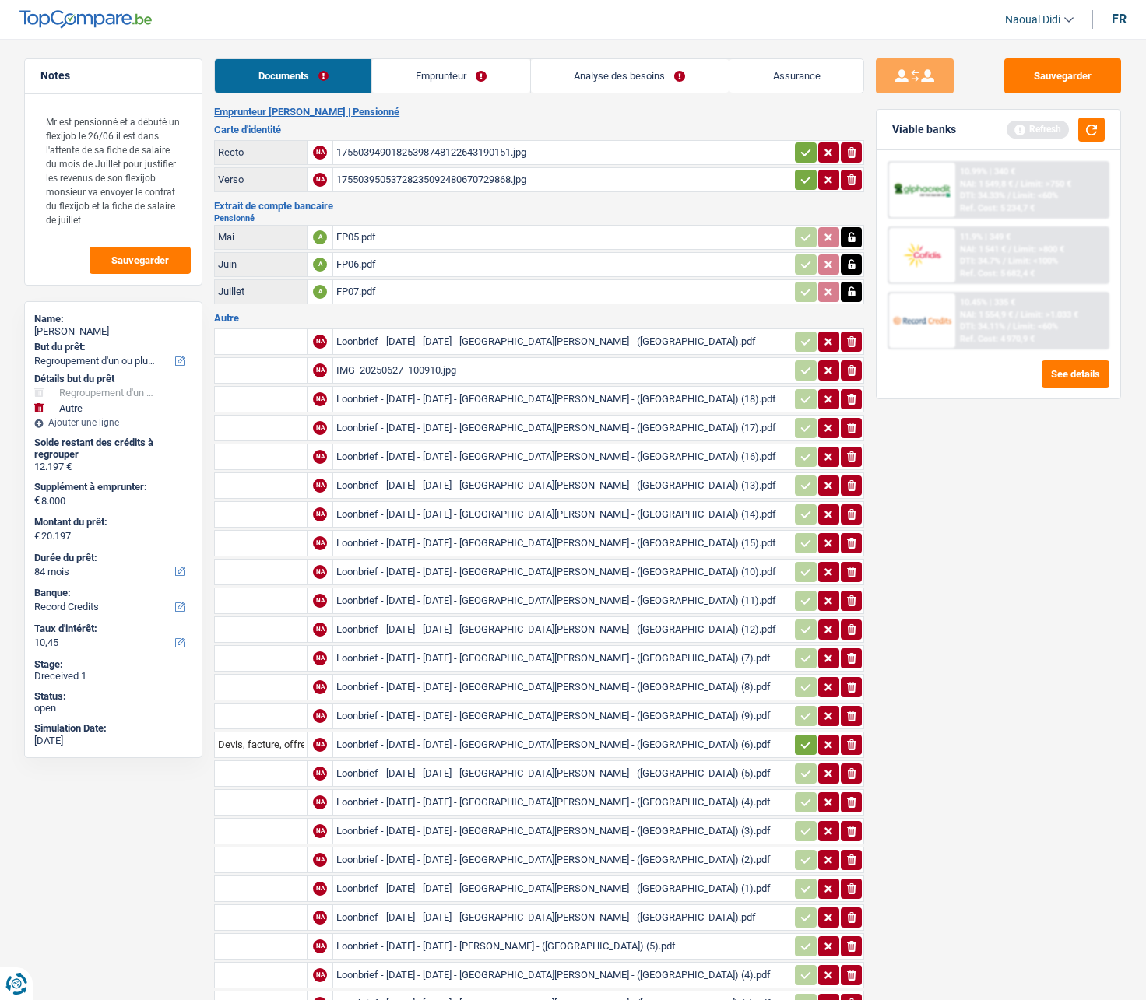
click at [457, 74] on link "Emprunteur" at bounding box center [450, 75] width 157 height 33
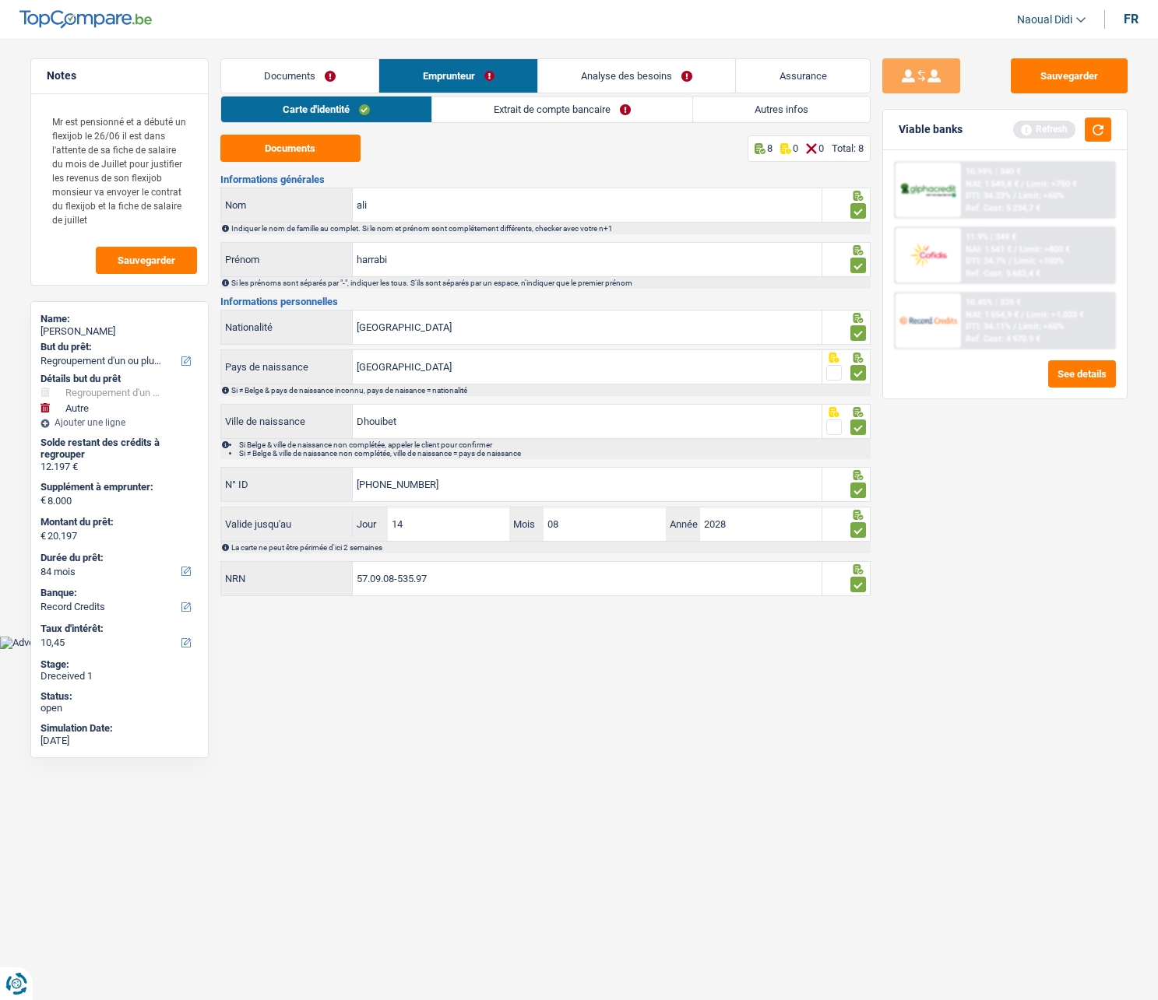
click at [607, 77] on link "Analyse des besoins" at bounding box center [637, 75] width 198 height 33
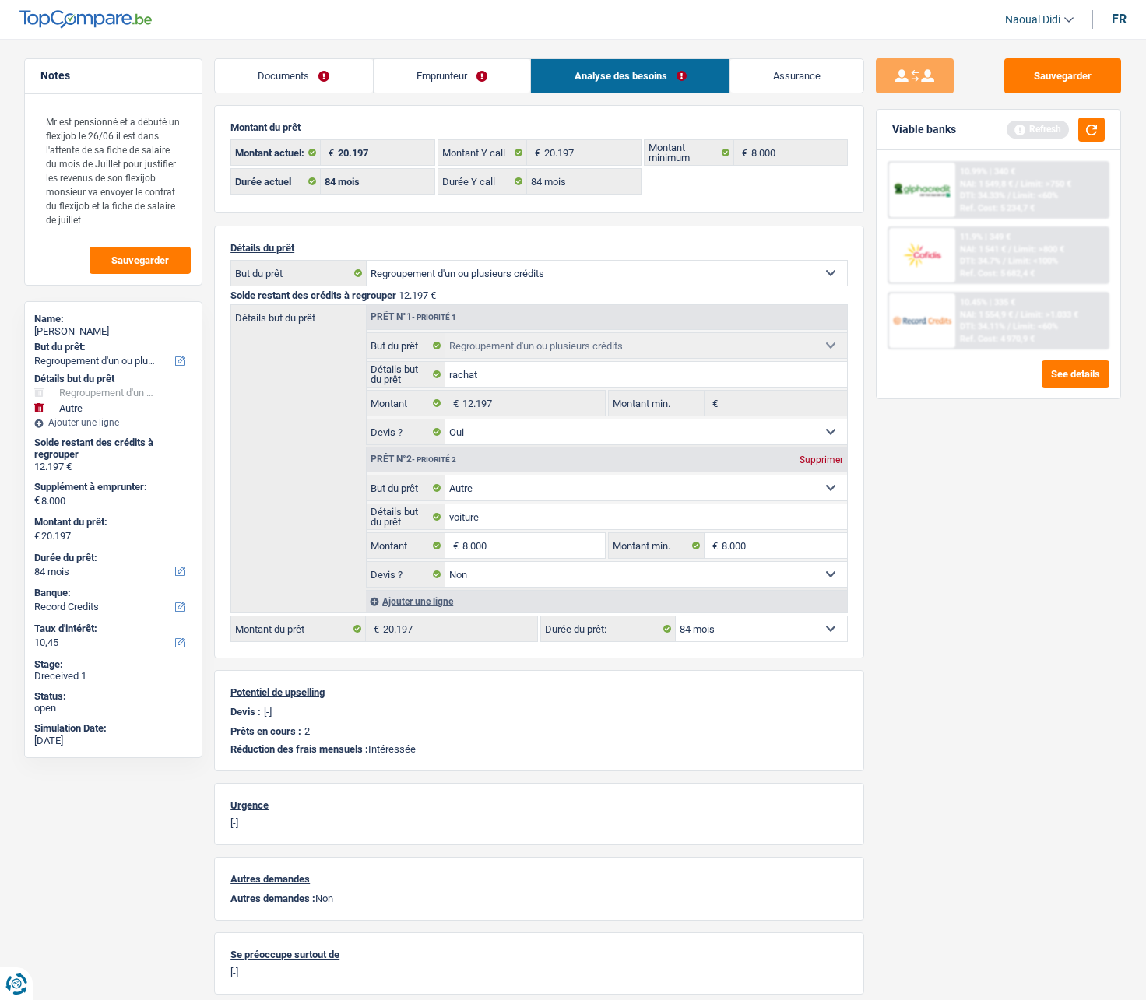
click at [494, 76] on link "Emprunteur" at bounding box center [452, 75] width 157 height 33
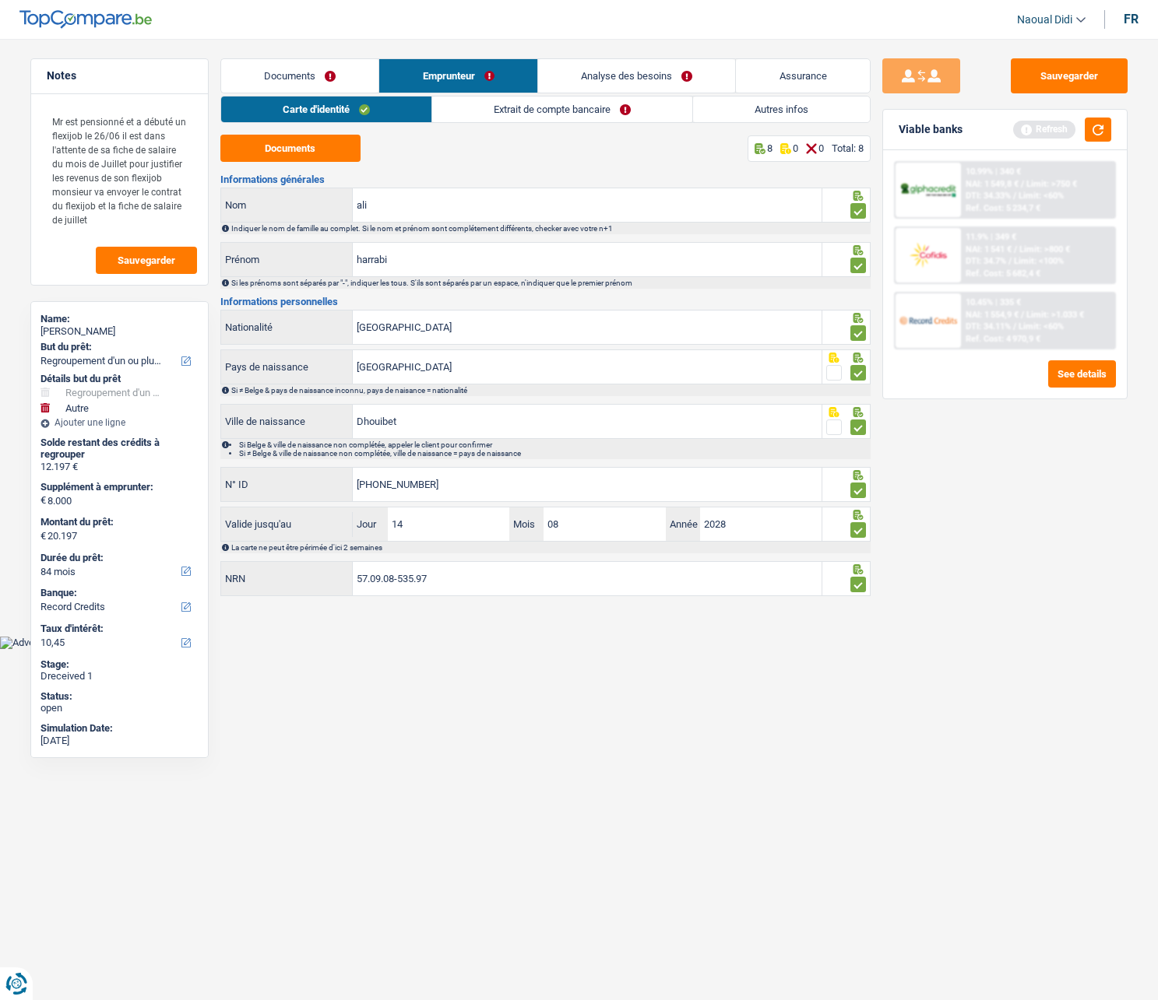
click at [563, 111] on link "Extrait de compte bancaire" at bounding box center [562, 110] width 260 height 26
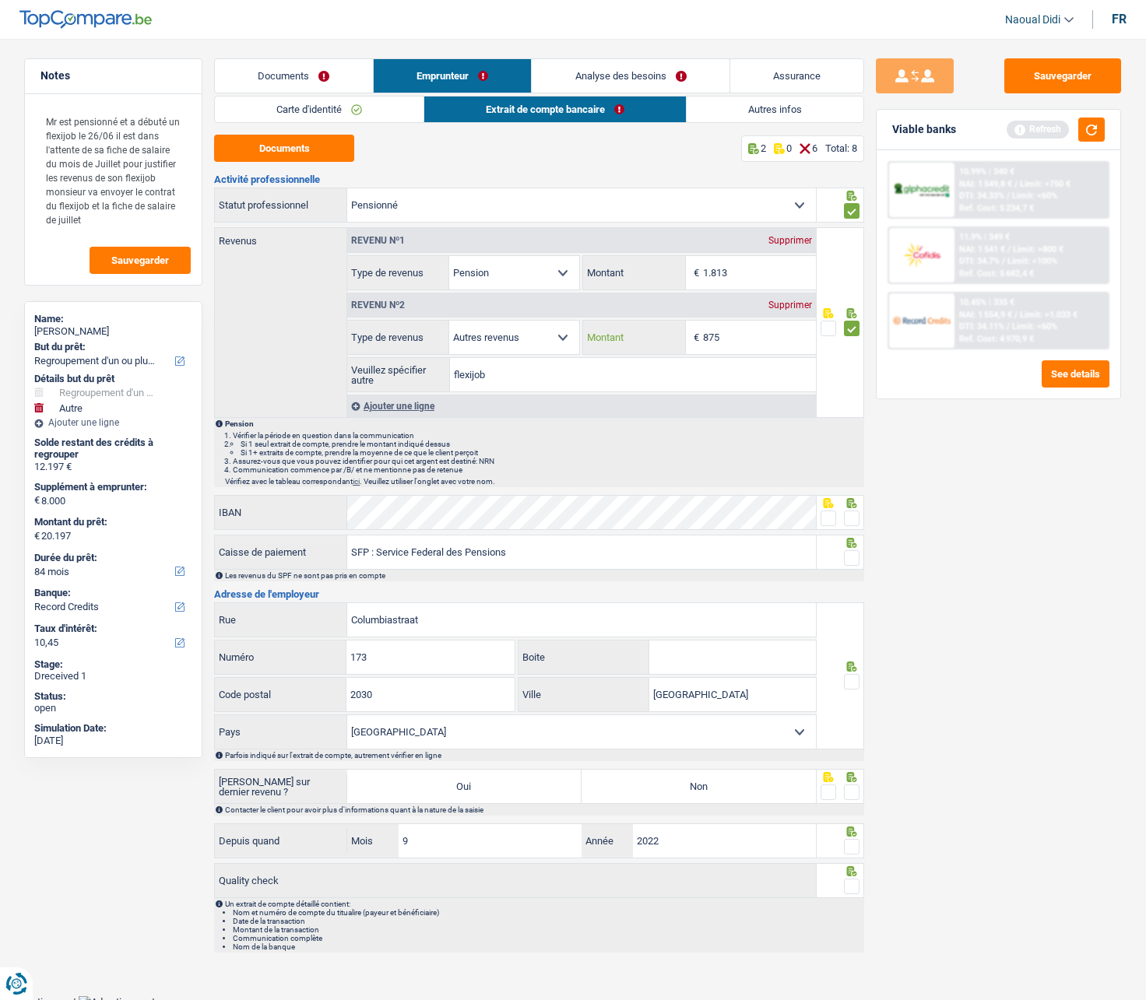
click at [725, 332] on input "875" at bounding box center [759, 337] width 113 height 33
type input "8"
type input "1.009"
click at [941, 508] on div "Sauvegarder Viable banks Refresh 10.99% | 340 € NAI: 1 549,8 € / Limit: >750 € …" at bounding box center [998, 514] width 269 height 913
click at [1081, 81] on button "Sauvegarder" at bounding box center [1062, 75] width 117 height 35
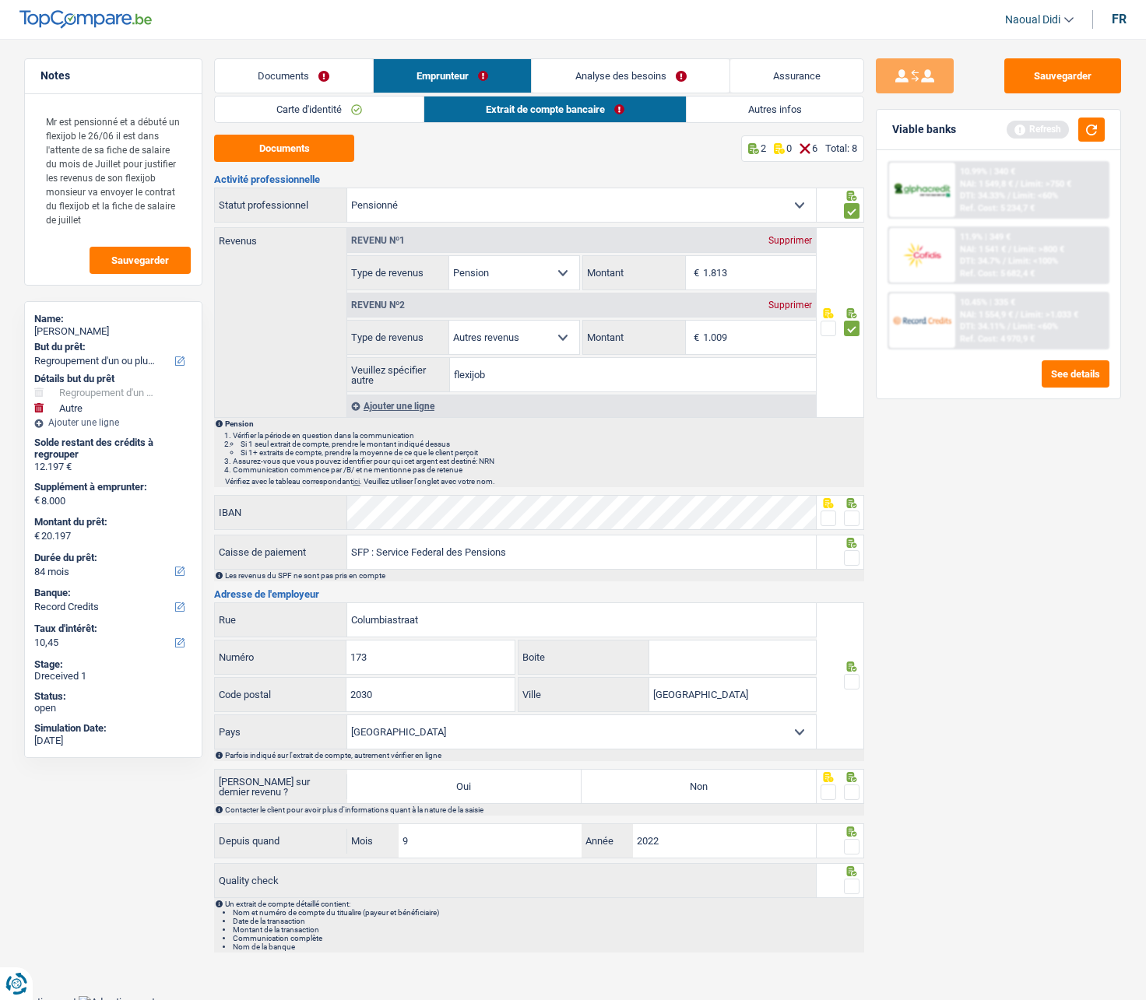
click at [293, 74] on link "Documents" at bounding box center [294, 75] width 158 height 33
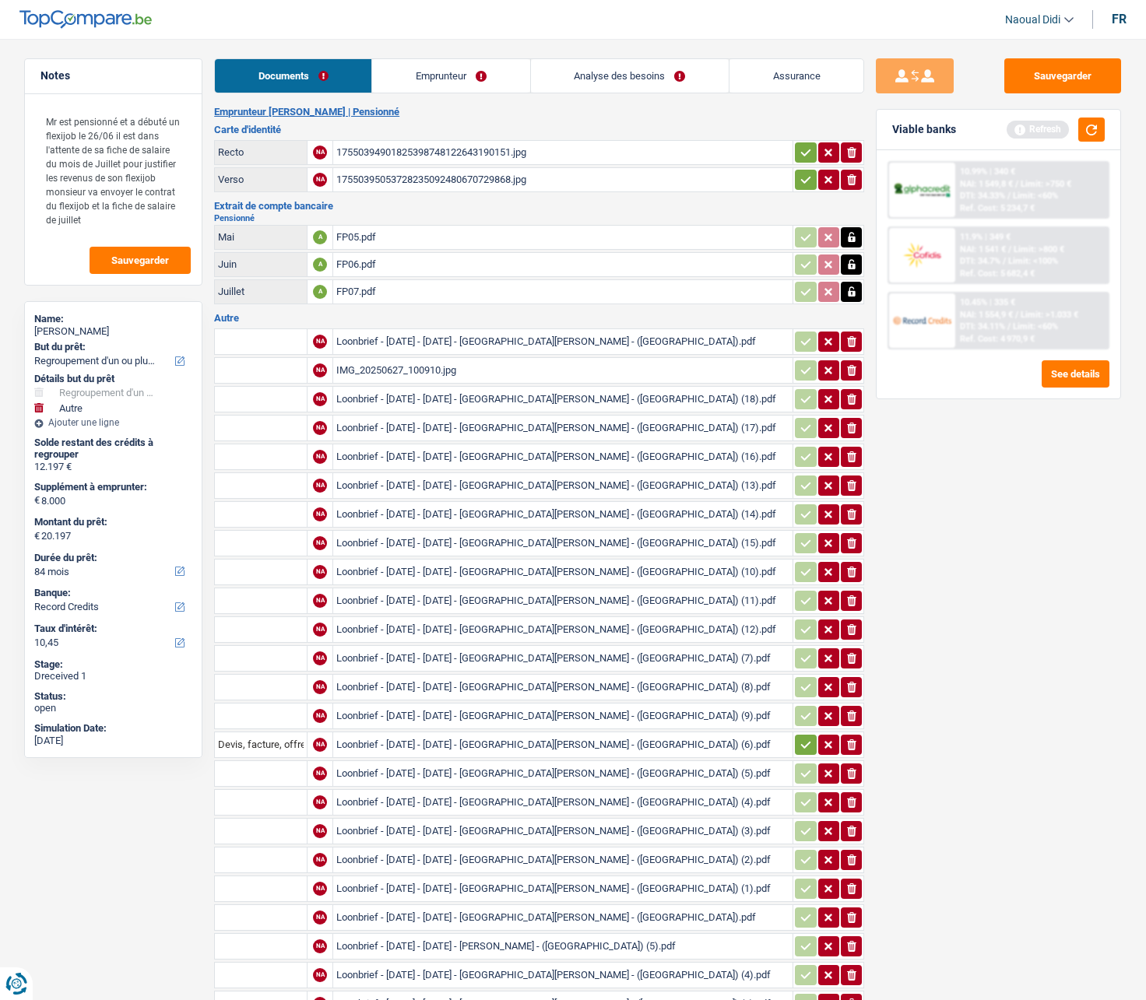
click at [851, 345] on icon "ionicons-v5-e" at bounding box center [852, 342] width 12 height 16
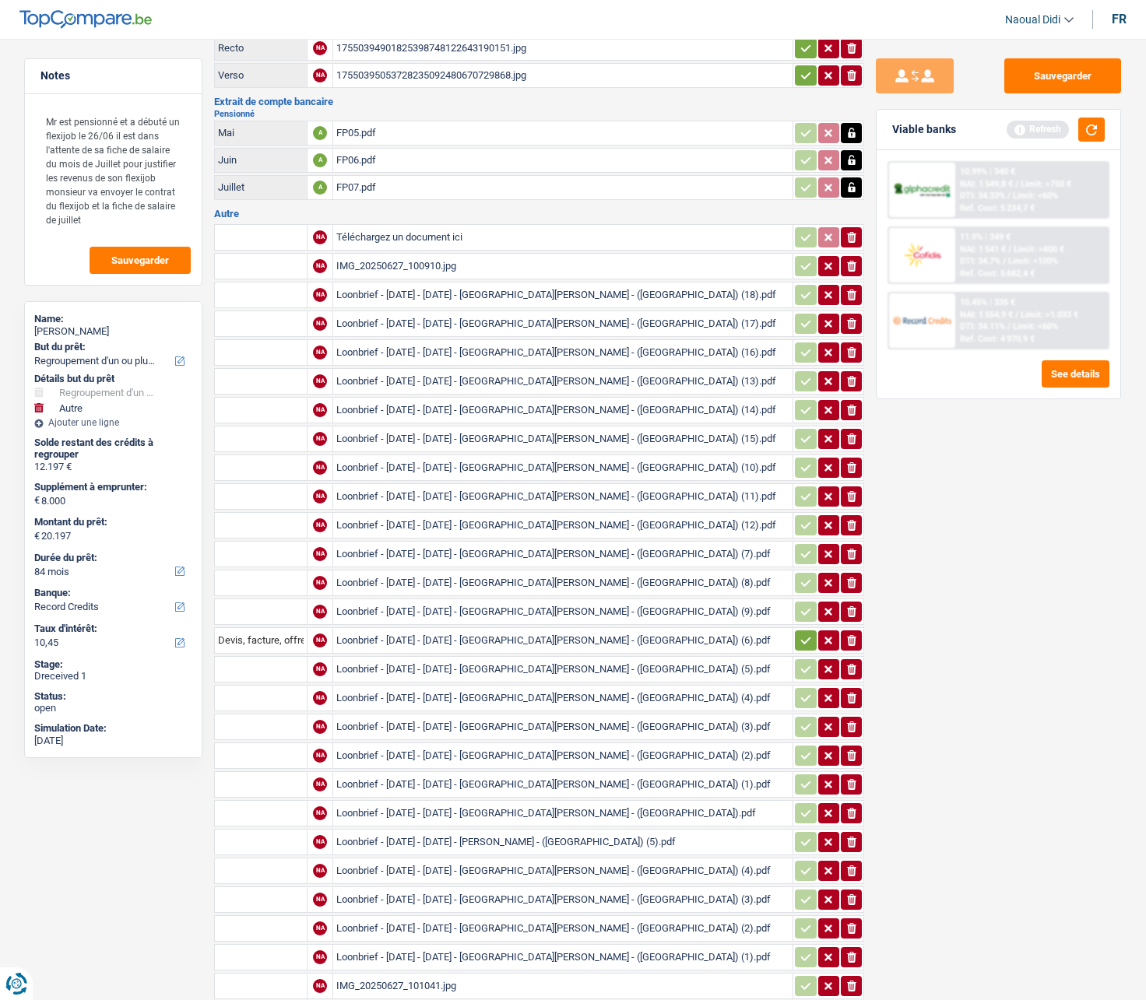
scroll to position [1, 0]
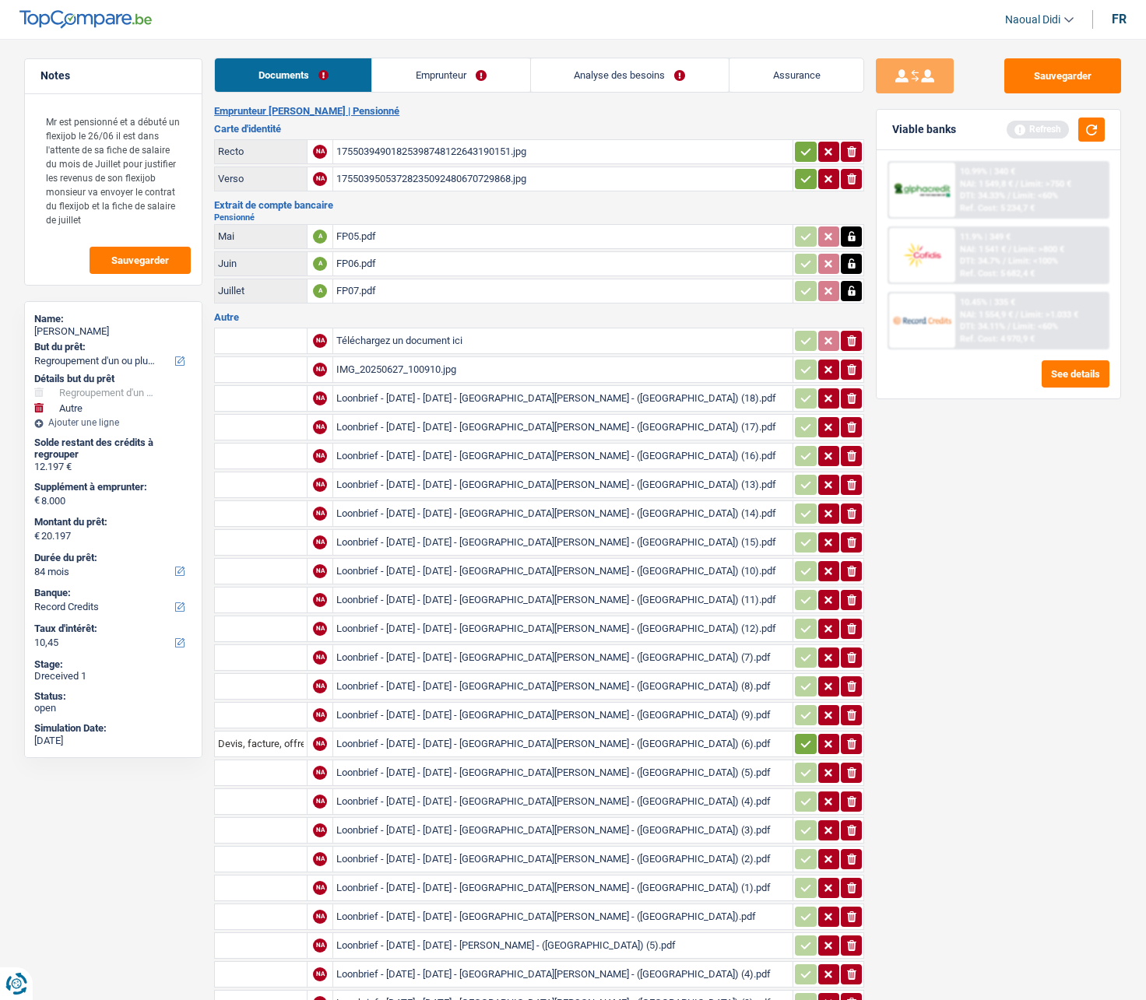
click at [848, 401] on icon "button" at bounding box center [851, 398] width 9 height 11
click at [852, 428] on icon "button" at bounding box center [851, 427] width 9 height 11
click at [856, 400] on icon "ionicons-v5-e" at bounding box center [852, 399] width 12 height 16
click at [853, 459] on icon "ionicons-v5-e" at bounding box center [852, 456] width 12 height 16
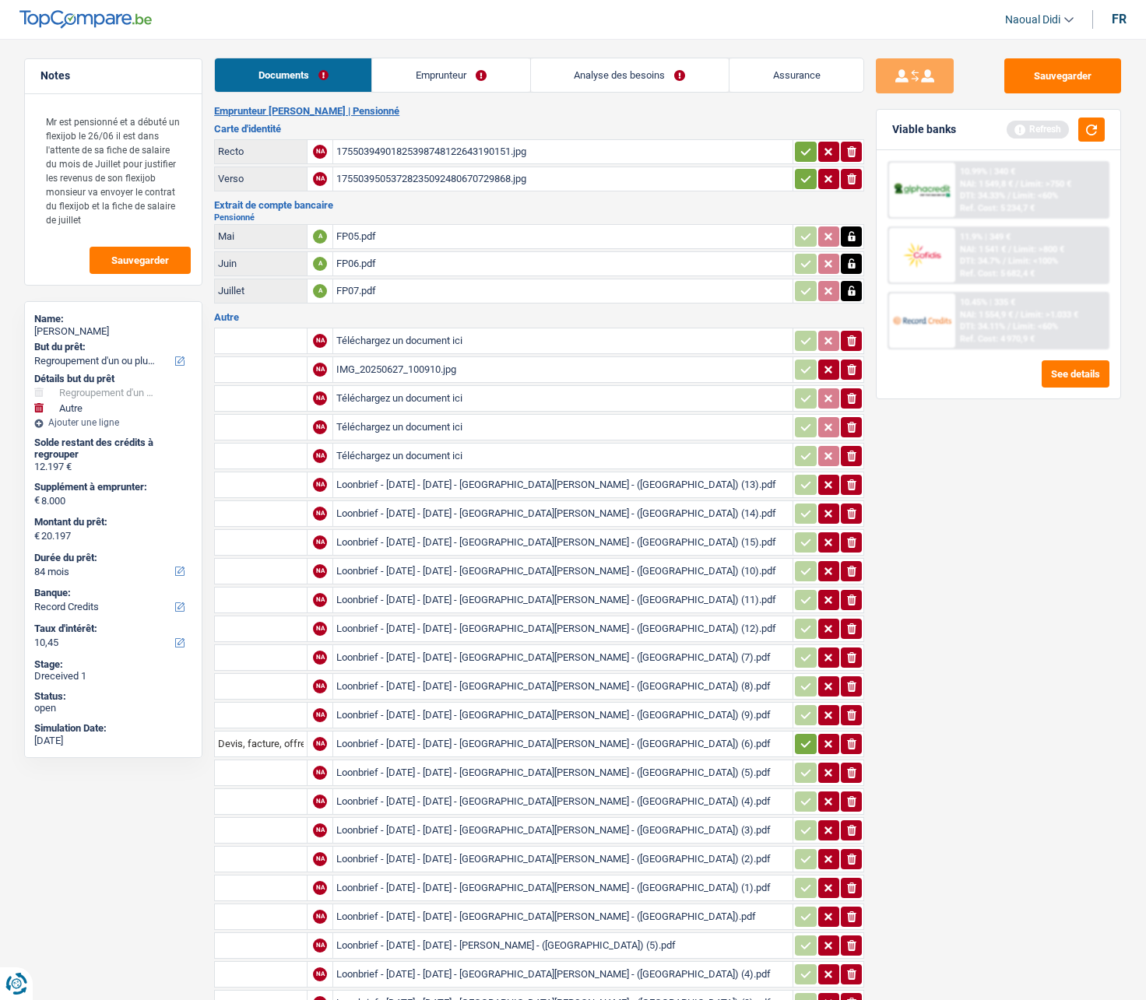
click at [848, 477] on icon "ionicons-v5-e" at bounding box center [852, 485] width 12 height 16
click at [854, 507] on icon "ionicons-v5-e" at bounding box center [852, 514] width 12 height 16
click at [853, 545] on icon "button" at bounding box center [851, 542] width 9 height 11
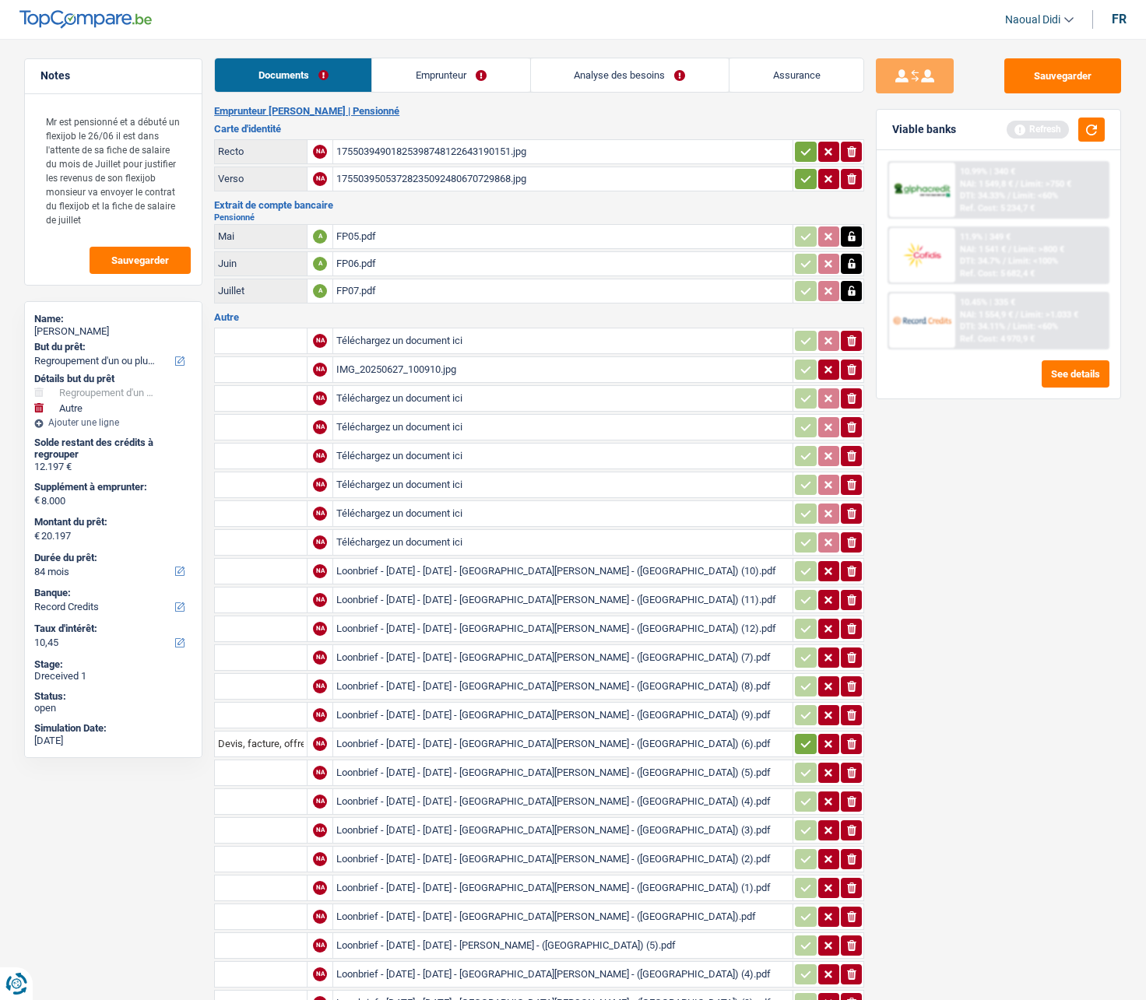
click at [851, 568] on icon "ionicons-v5-e" at bounding box center [852, 572] width 12 height 16
click at [854, 568] on icon "button" at bounding box center [851, 600] width 9 height 11
click at [851, 568] on icon "button" at bounding box center [851, 629] width 9 height 11
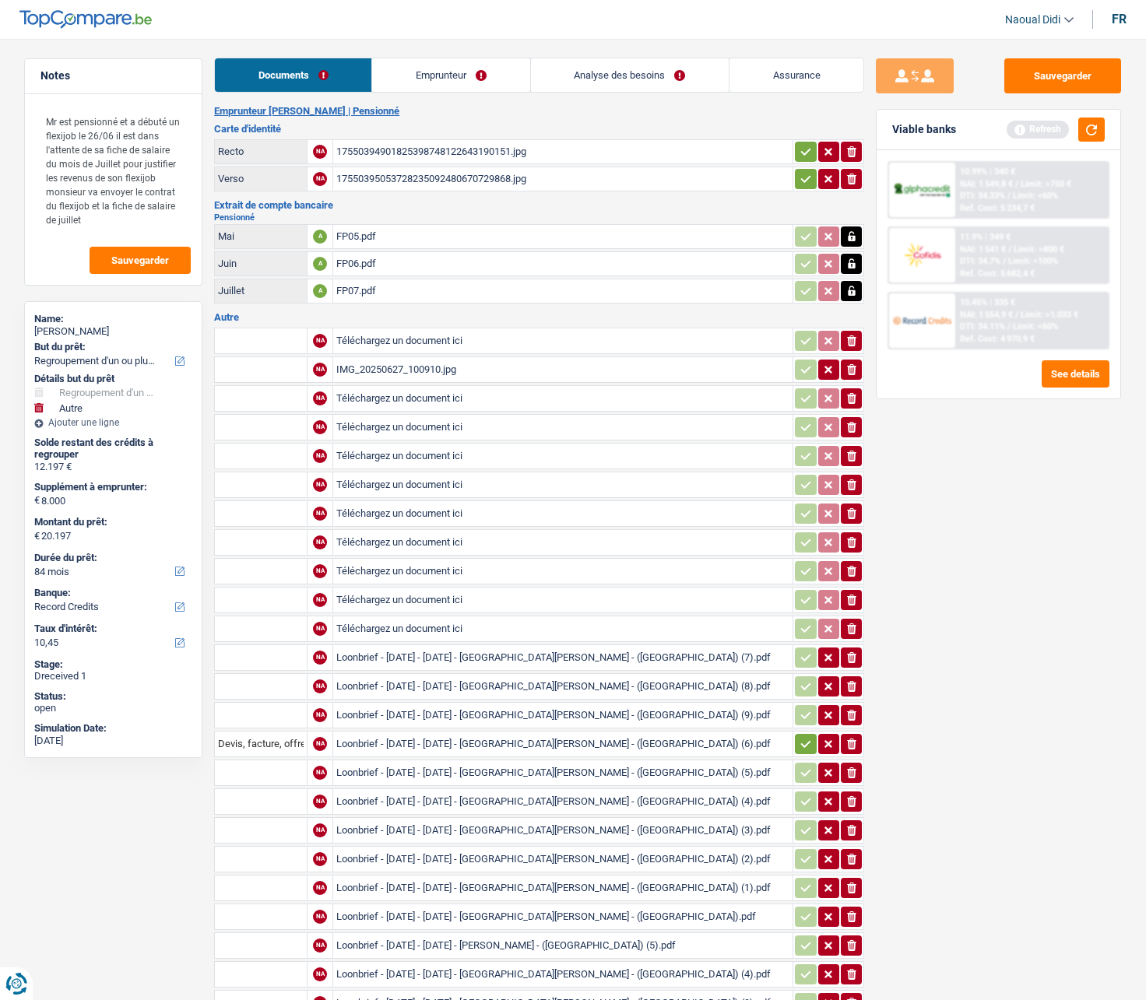
click at [853, 568] on icon "ionicons-v5-e" at bounding box center [852, 658] width 12 height 16
click at [852, 568] on icon "button" at bounding box center [851, 686] width 9 height 11
click at [851, 568] on button "ionicons-v5-e" at bounding box center [851, 715] width 21 height 20
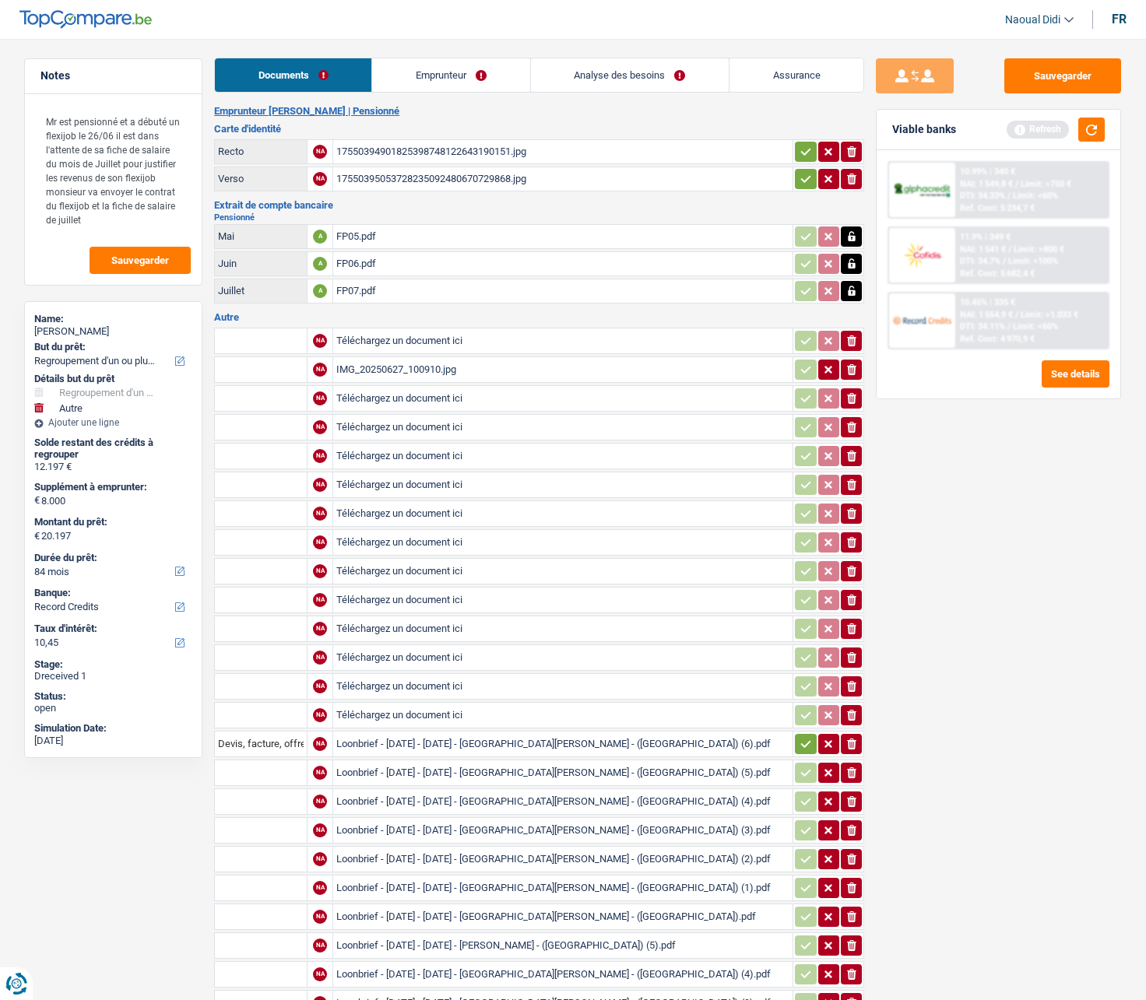
click at [851, 568] on icon "ionicons-v5-e" at bounding box center [852, 687] width 12 height 16
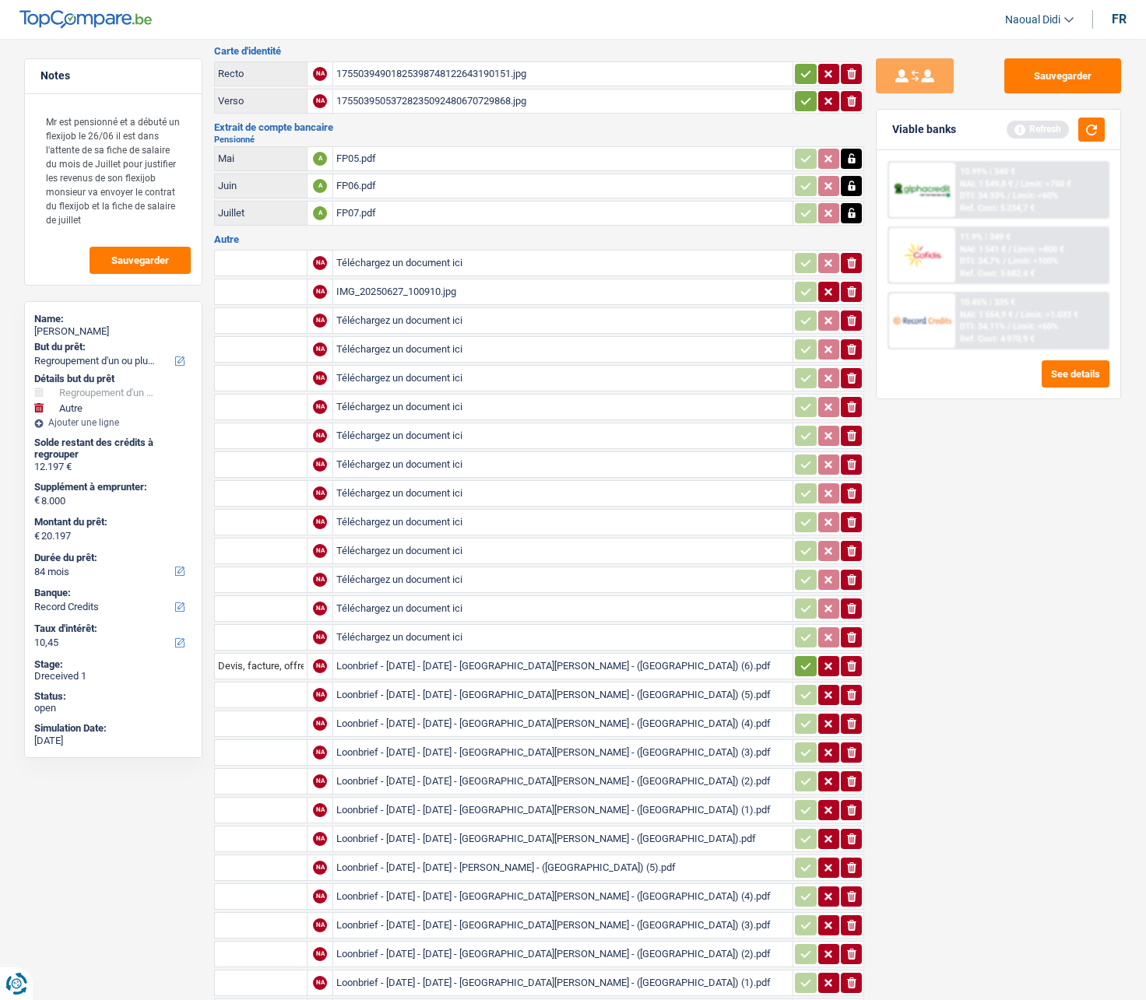
click at [842, 568] on button "ionicons-v5-e" at bounding box center [851, 666] width 21 height 20
click at [854, 568] on icon "button" at bounding box center [851, 695] width 9 height 11
click at [854, 568] on icon "ionicons-v5-e" at bounding box center [852, 724] width 12 height 16
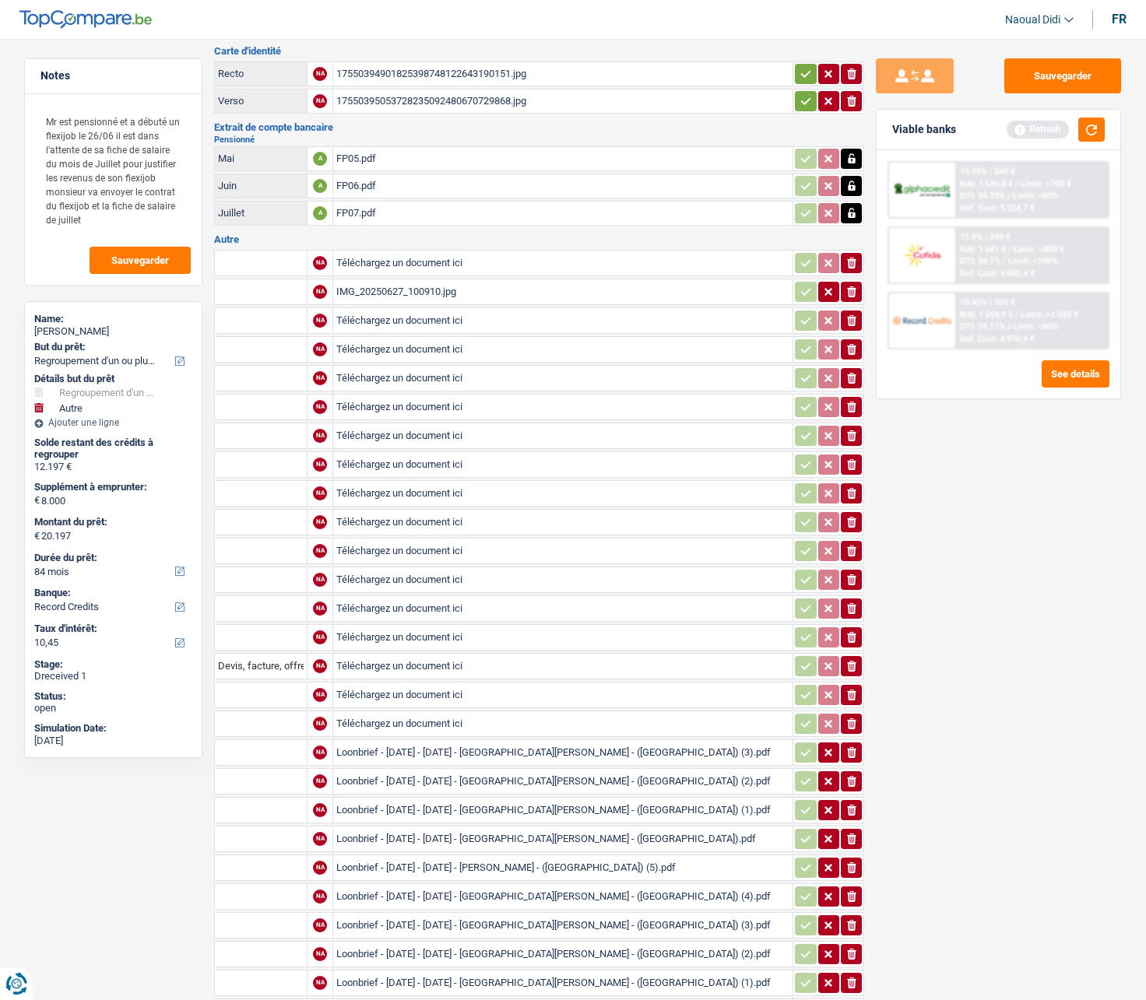
click at [851, 568] on icon "ionicons-v5-e" at bounding box center [852, 753] width 12 height 16
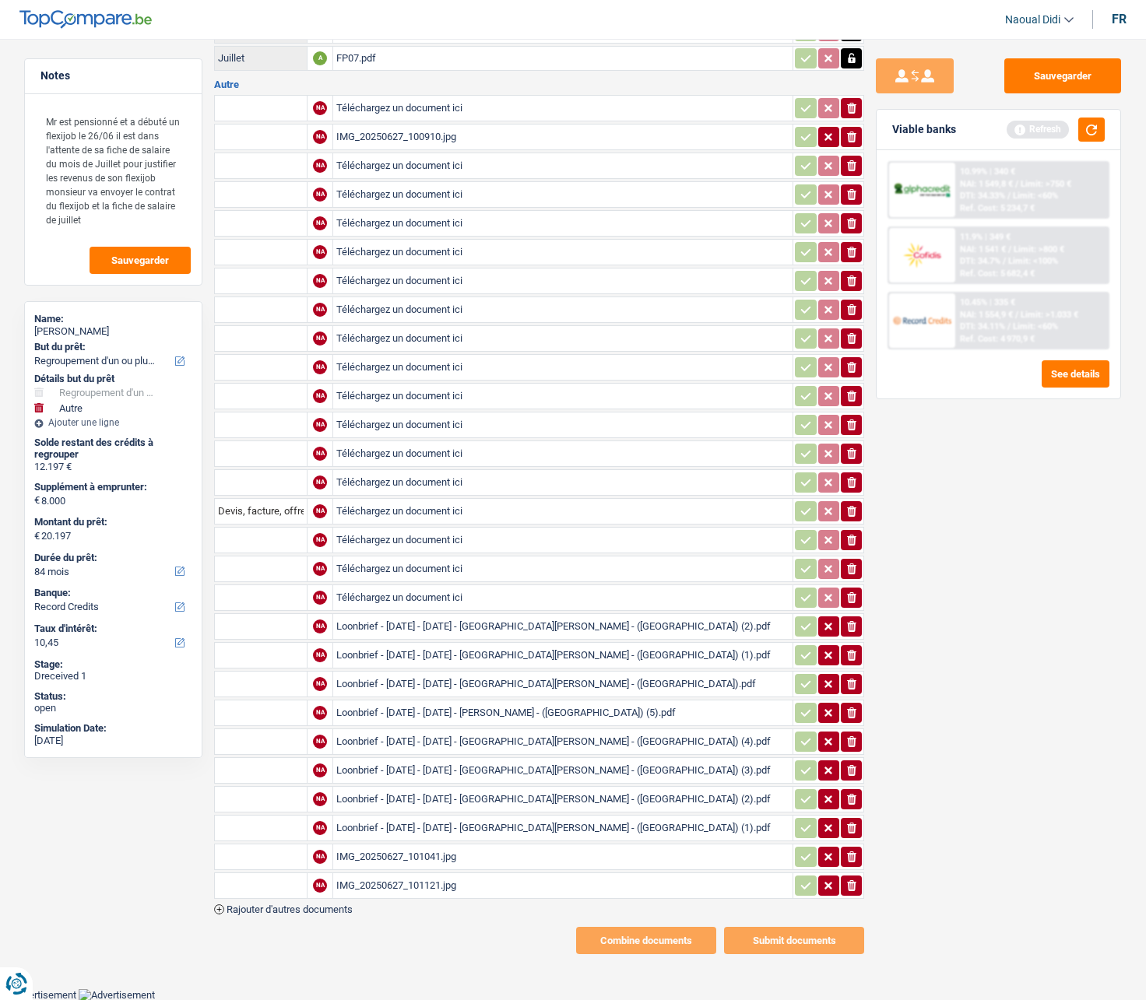
scroll to position [234, 0]
click at [851, 568] on icon "button" at bounding box center [851, 626] width 9 height 11
click at [849, 568] on button "ionicons-v5-e" at bounding box center [851, 655] width 21 height 20
click at [849, 568] on icon "button" at bounding box center [851, 683] width 9 height 11
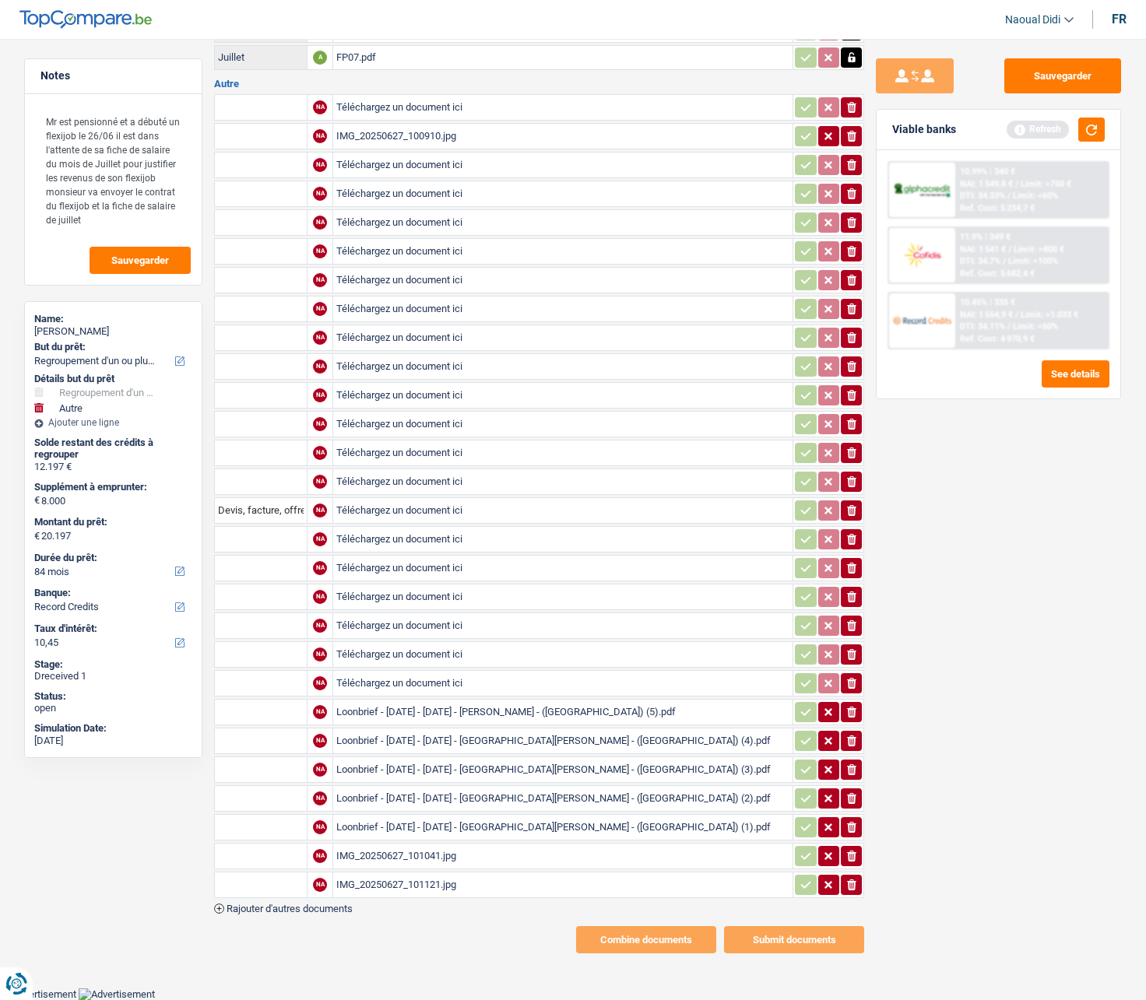
click at [852, 568] on icon "ionicons-v5-e" at bounding box center [852, 713] width 12 height 16
click at [854, 568] on icon "button" at bounding box center [851, 741] width 9 height 11
click at [852, 568] on icon "button" at bounding box center [851, 770] width 9 height 11
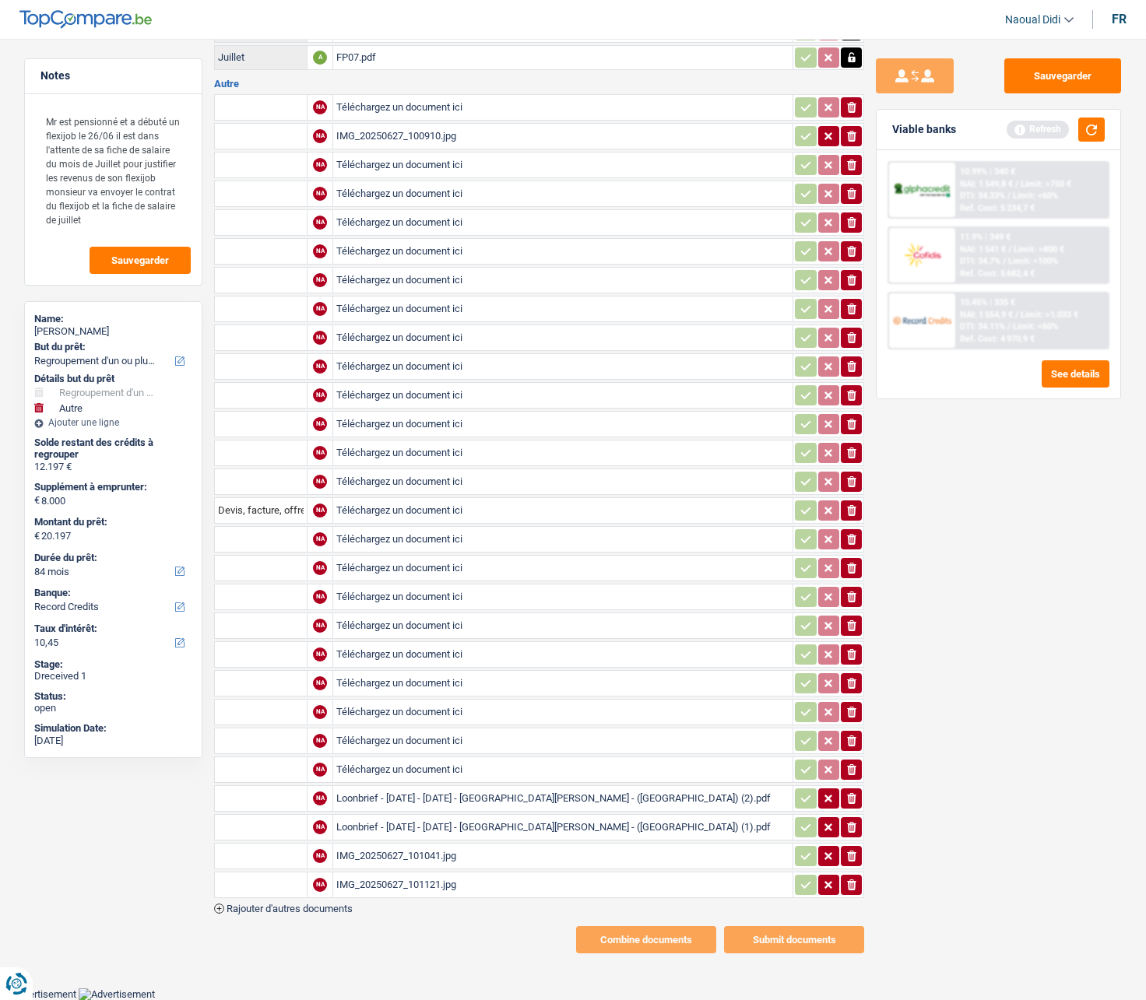
click at [846, 568] on icon "ionicons-v5-e" at bounding box center [852, 799] width 12 height 16
click at [849, 568] on icon "button" at bounding box center [851, 827] width 9 height 11
click at [853, 568] on td "ionicons-v5-e" at bounding box center [829, 856] width 72 height 26
click at [852, 568] on icon "button" at bounding box center [851, 856] width 9 height 11
click at [853, 568] on icon "ionicons-v5-e" at bounding box center [852, 885] width 12 height 16
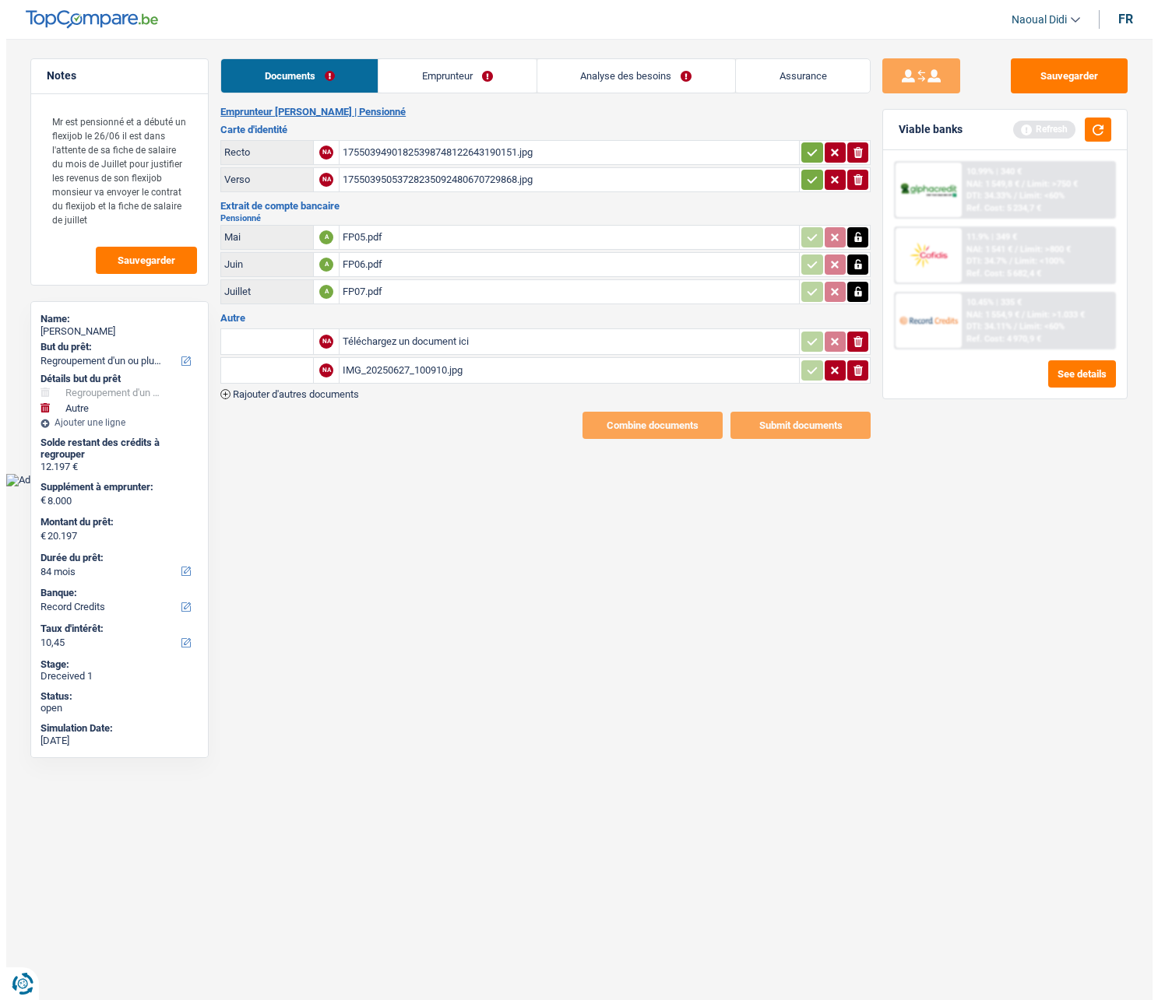
scroll to position [0, 0]
click at [424, 381] on div "IMG_20250627_100910.jpg" at bounding box center [569, 370] width 453 height 23
click at [365, 343] on input "Téléchargez un document ici" at bounding box center [569, 341] width 453 height 23
type input "C:\fakepath\ilovepdf_merged.pdf"
click at [276, 342] on input "text" at bounding box center [267, 341] width 86 height 25
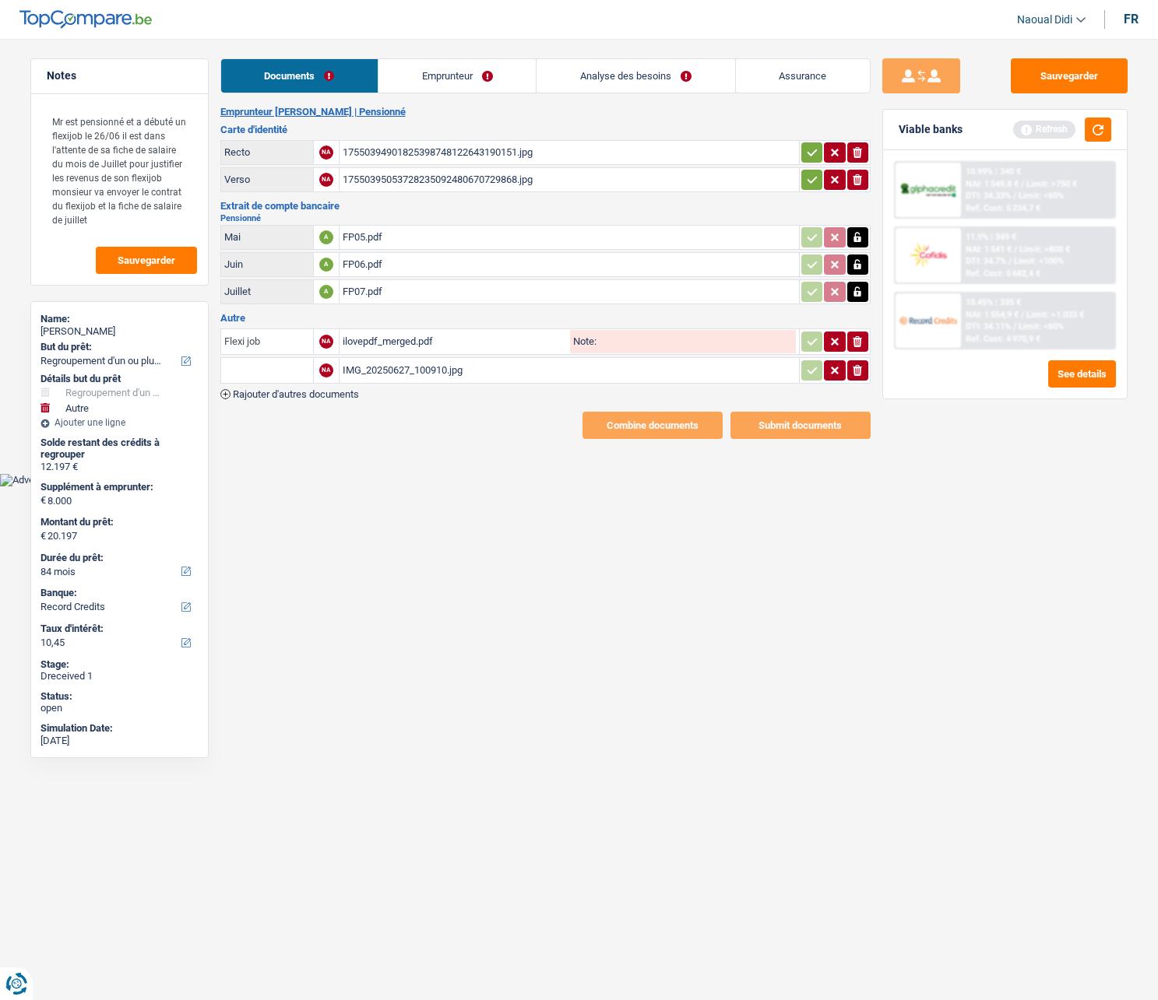
type input "Flexi job"
drag, startPoint x: 723, startPoint y: 338, endPoint x: 695, endPoint y: 378, distance: 48.6
click at [719, 345] on input "Note:" at bounding box center [695, 341] width 199 height 23
type input "Flexi 06"
click at [733, 487] on html "Vous avez le contrôle de vos données Nous utilisons des cookies, tout comme nos…" at bounding box center [579, 243] width 1158 height 487
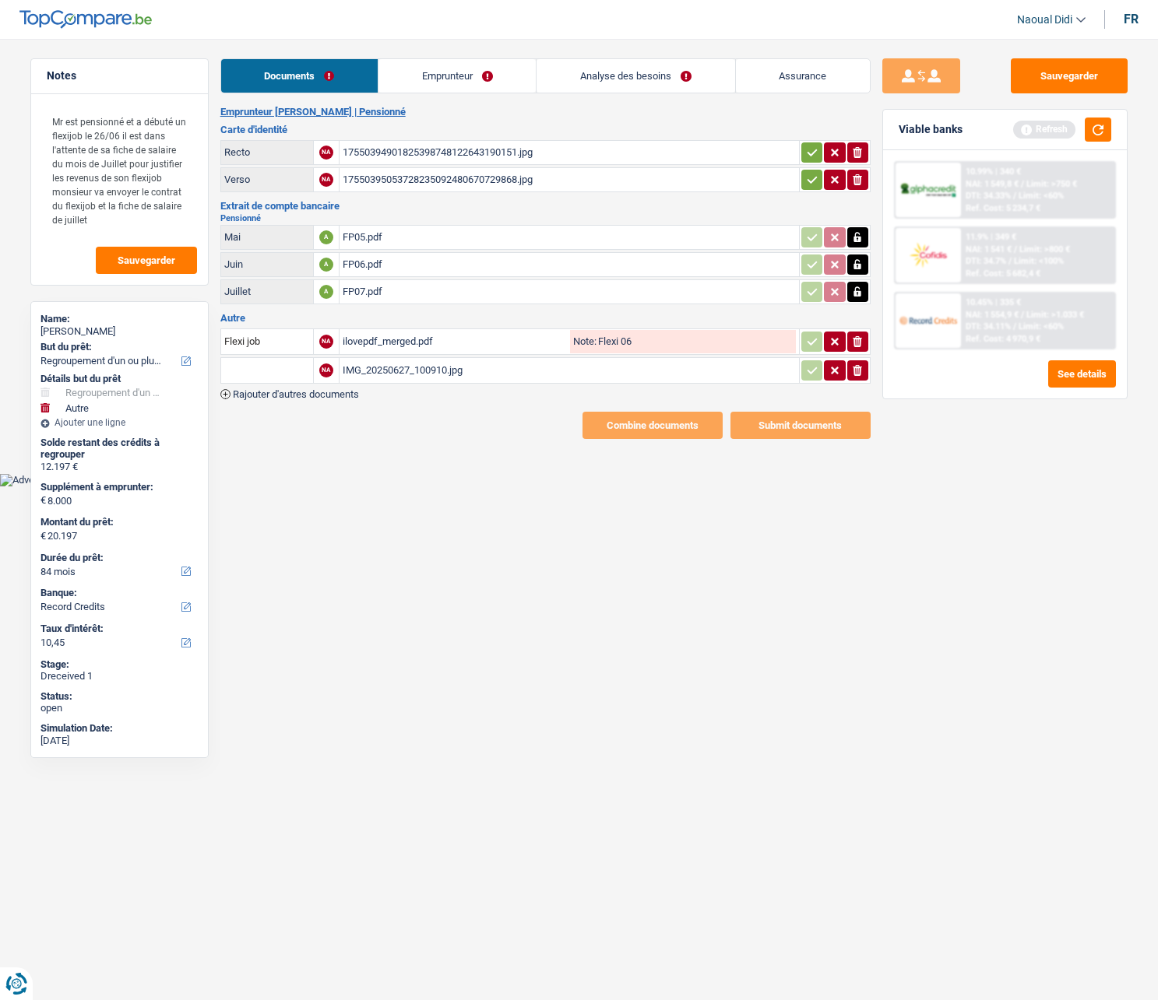
click at [567, 487] on html "Vous avez le contrôle de vos données Nous utilisons des cookies, tout comme nos…" at bounding box center [579, 243] width 1158 height 487
click at [441, 337] on div "ilovepdf_merged.pdf" at bounding box center [455, 341] width 224 height 23
click at [414, 437] on div "Combine documents Submit documents" at bounding box center [545, 425] width 650 height 27
click at [273, 399] on span "Rajouter d'autres documents" at bounding box center [296, 394] width 126 height 10
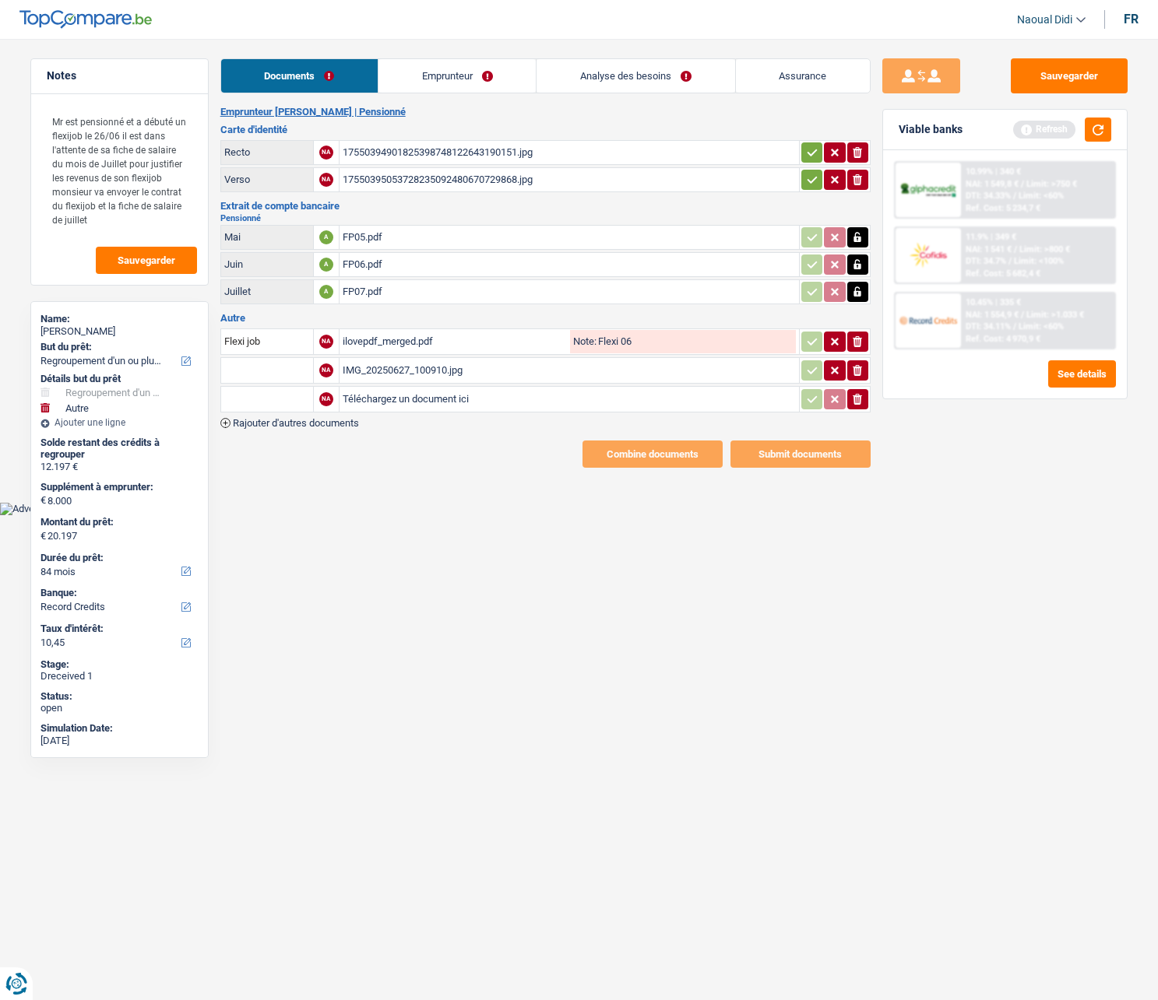
click at [366, 405] on input "Téléchargez un document ici" at bounding box center [569, 399] width 453 height 23
click at [420, 397] on input "Téléchargez un document ici" at bounding box center [569, 399] width 453 height 23
type input "C:\fakepath\ilovepdf_merged (1).pdf"
click at [280, 342] on input "Flexi job" at bounding box center [267, 341] width 86 height 25
type input "Flexi job 06"
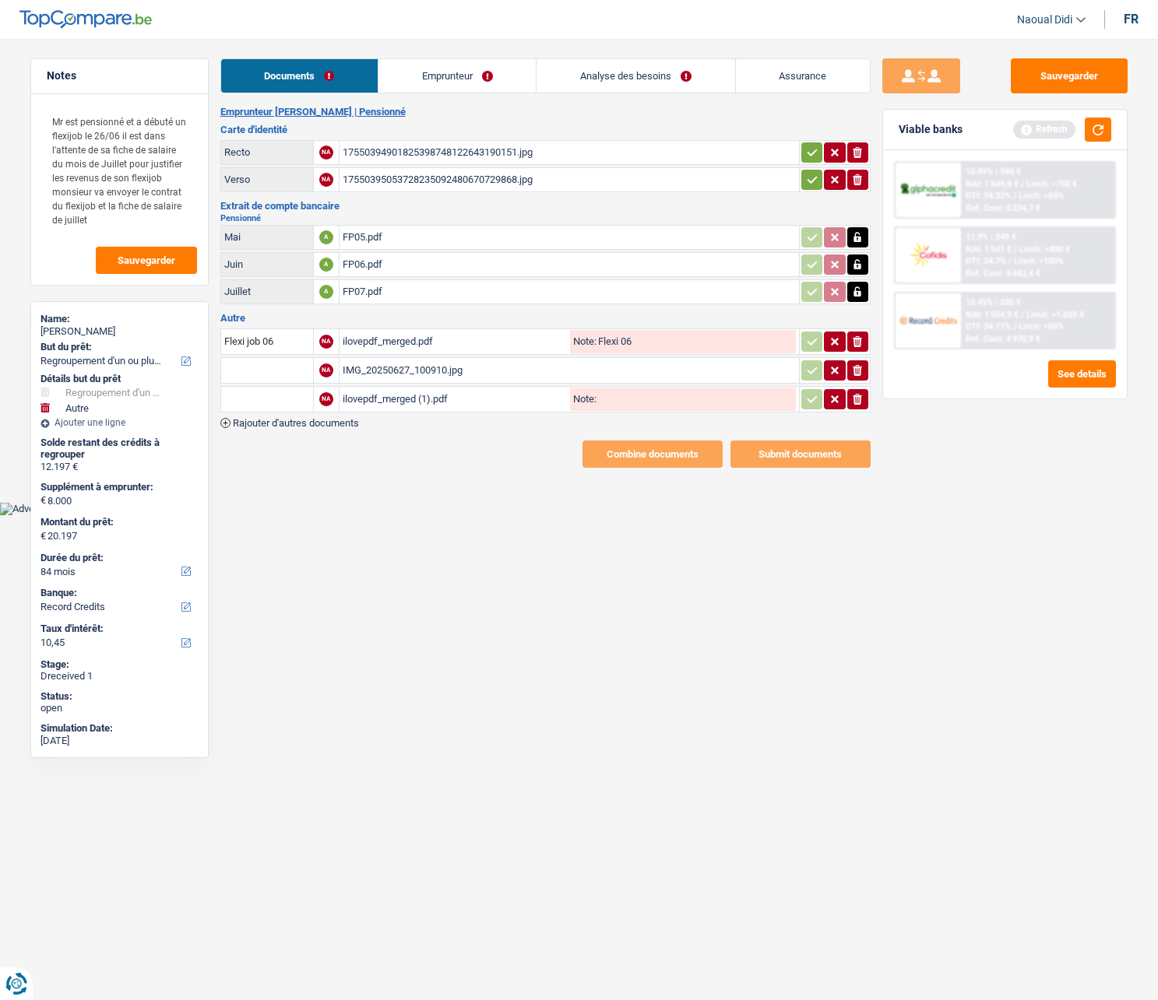
click at [258, 397] on input "text" at bounding box center [267, 399] width 86 height 25
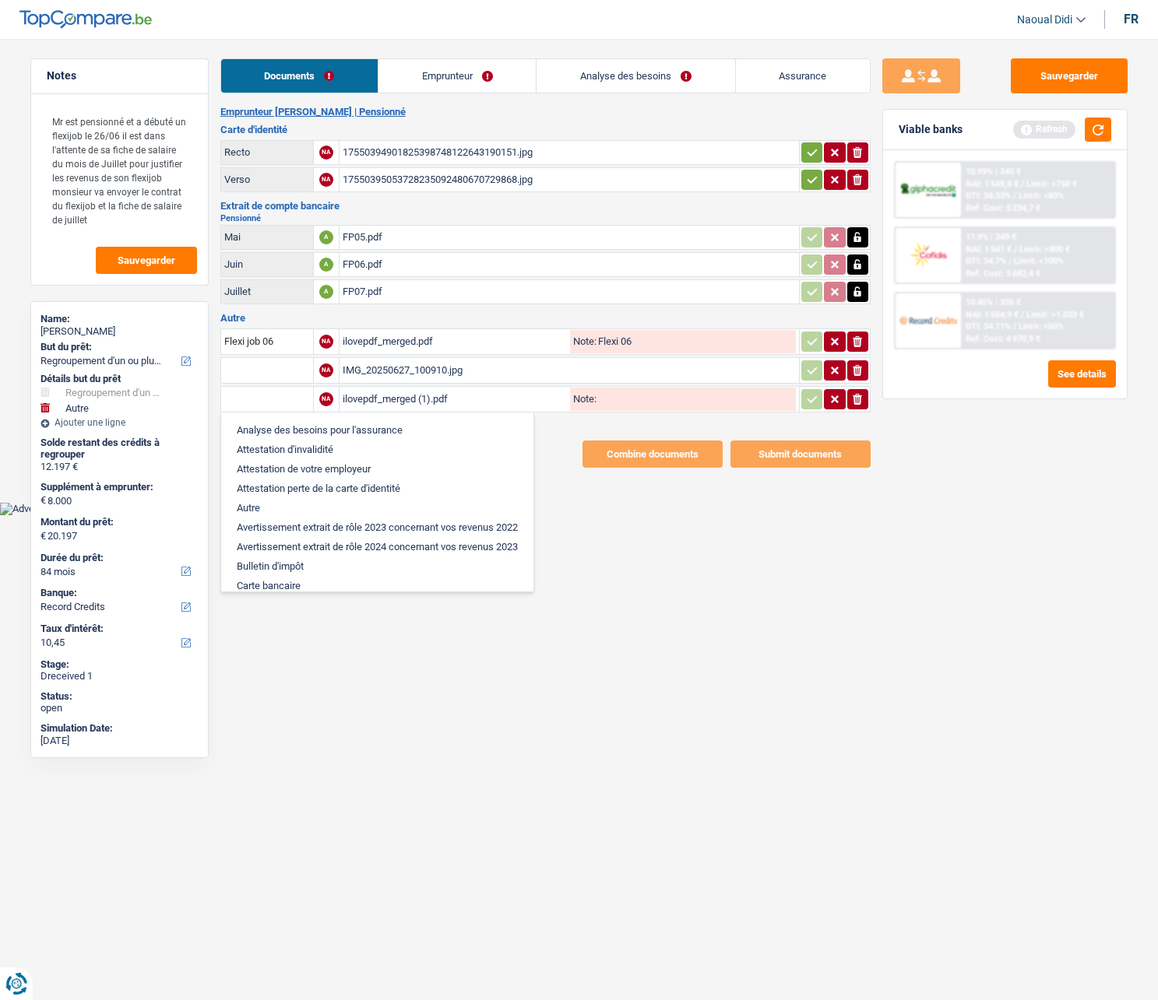
type input "F"
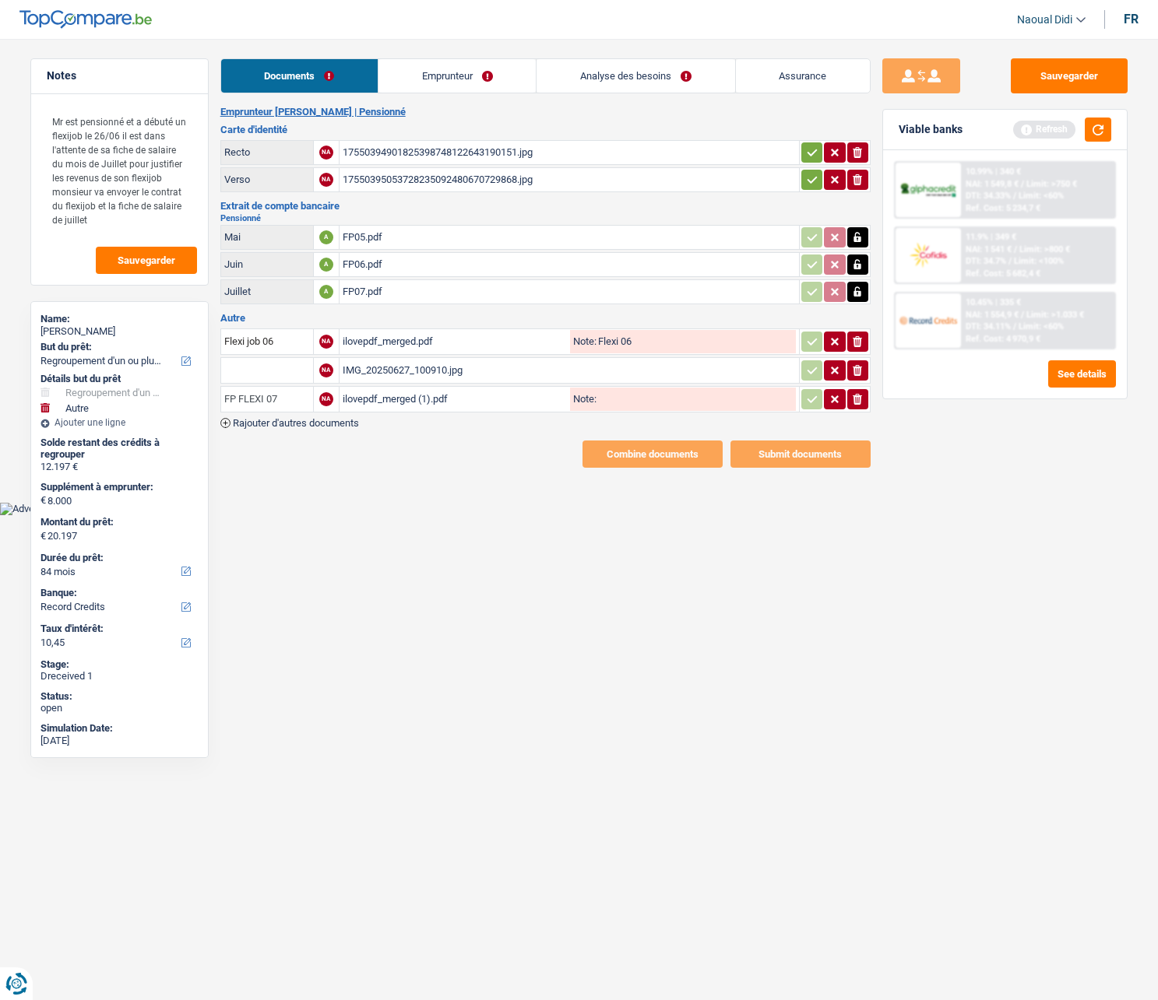
type input "FP FLEXI 07"
click at [549, 515] on html "Vous avez le contrôle de vos données Nous utilisons des cookies, tout comme nos…" at bounding box center [579, 257] width 1158 height 515
click at [615, 400] on input "Note:" at bounding box center [695, 399] width 199 height 23
click at [645, 515] on html "Vous avez le contrôle de vos données Nous utilisons des cookies, tout comme nos…" at bounding box center [579, 257] width 1158 height 515
click at [650, 402] on input "fp 06" at bounding box center [695, 399] width 199 height 23
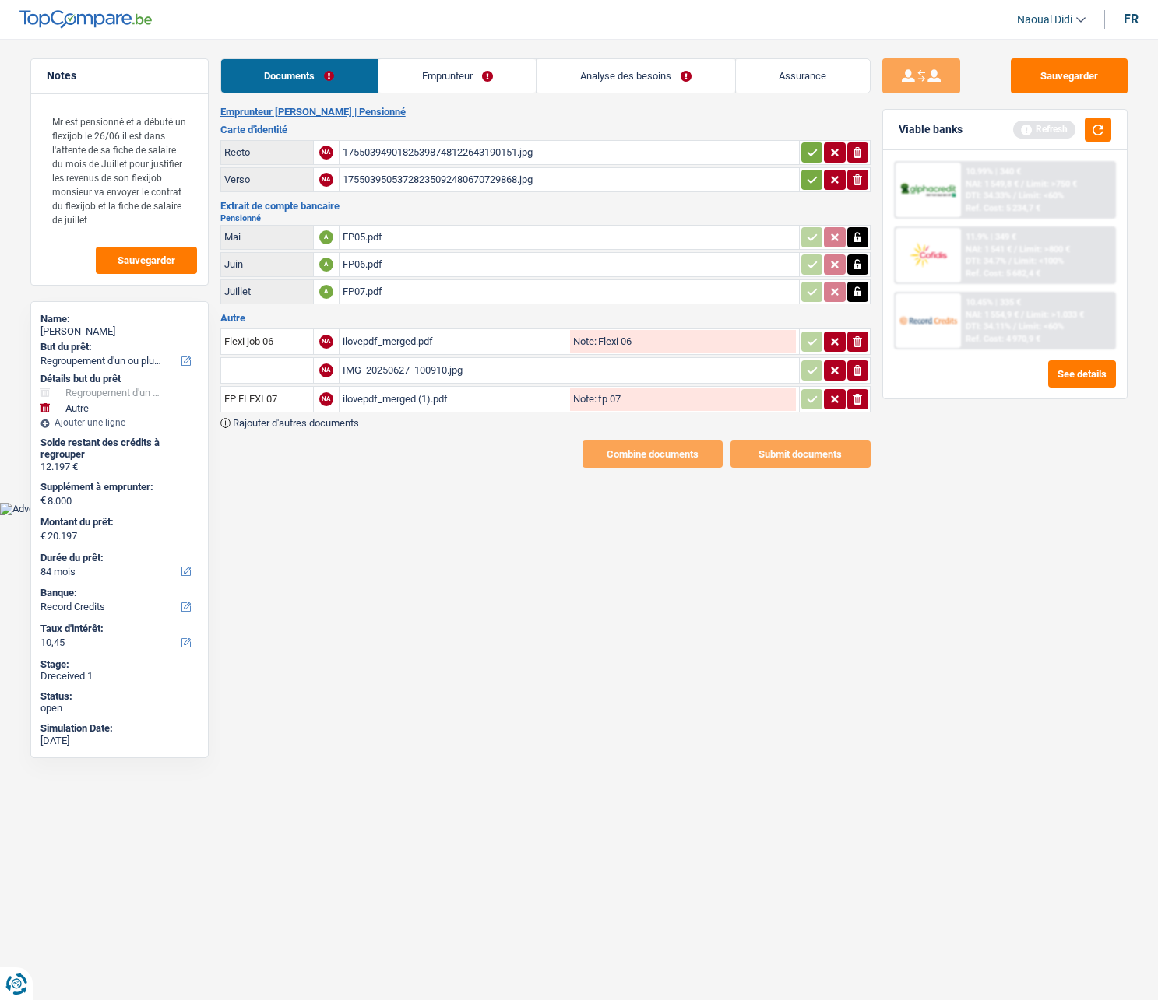
click at [605, 391] on input "fp 07" at bounding box center [695, 399] width 199 height 23
type input "FP 07"
drag, startPoint x: 642, startPoint y: 346, endPoint x: 511, endPoint y: 332, distance: 131.6
click at [511, 332] on div "ilovepdf_merged.pdf Note: Flexi 06" at bounding box center [569, 341] width 453 height 23
type input "FP 06"
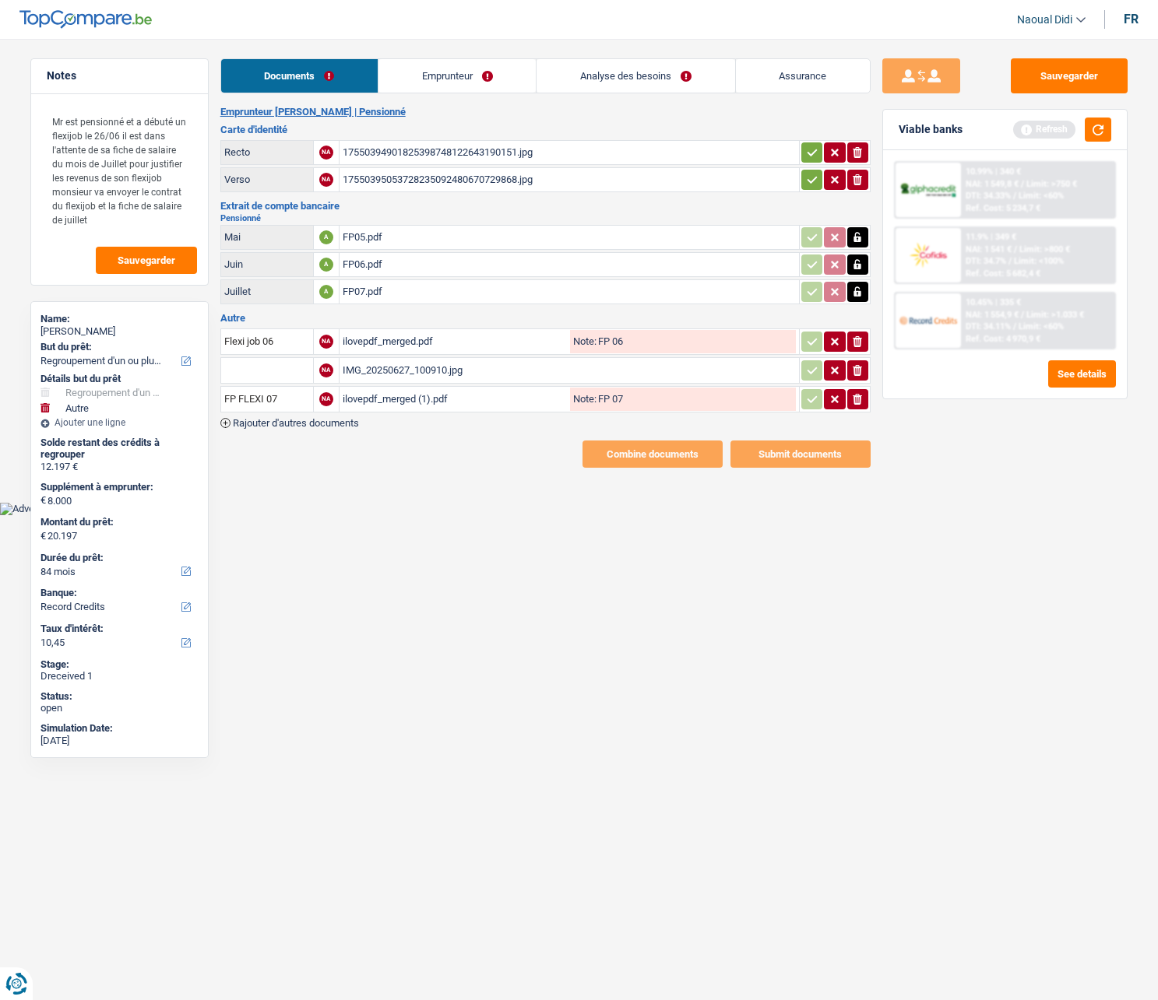
click at [723, 515] on html "Vous avez le contrôle de vos données Nous utilisons des cookies, tout comme nos…" at bounding box center [579, 257] width 1158 height 515
click at [1068, 64] on button "Sauvegarder" at bounding box center [1069, 75] width 117 height 35
click at [857, 372] on icon "ionicons-v5-e" at bounding box center [857, 371] width 12 height 16
click at [402, 435] on div "Emprunteur [PERSON_NAME] | Pensionné Carte d'identité Recto NA 1755039490182539…" at bounding box center [545, 287] width 650 height 362
